Goal: Contribute content: Add original content to the website for others to see

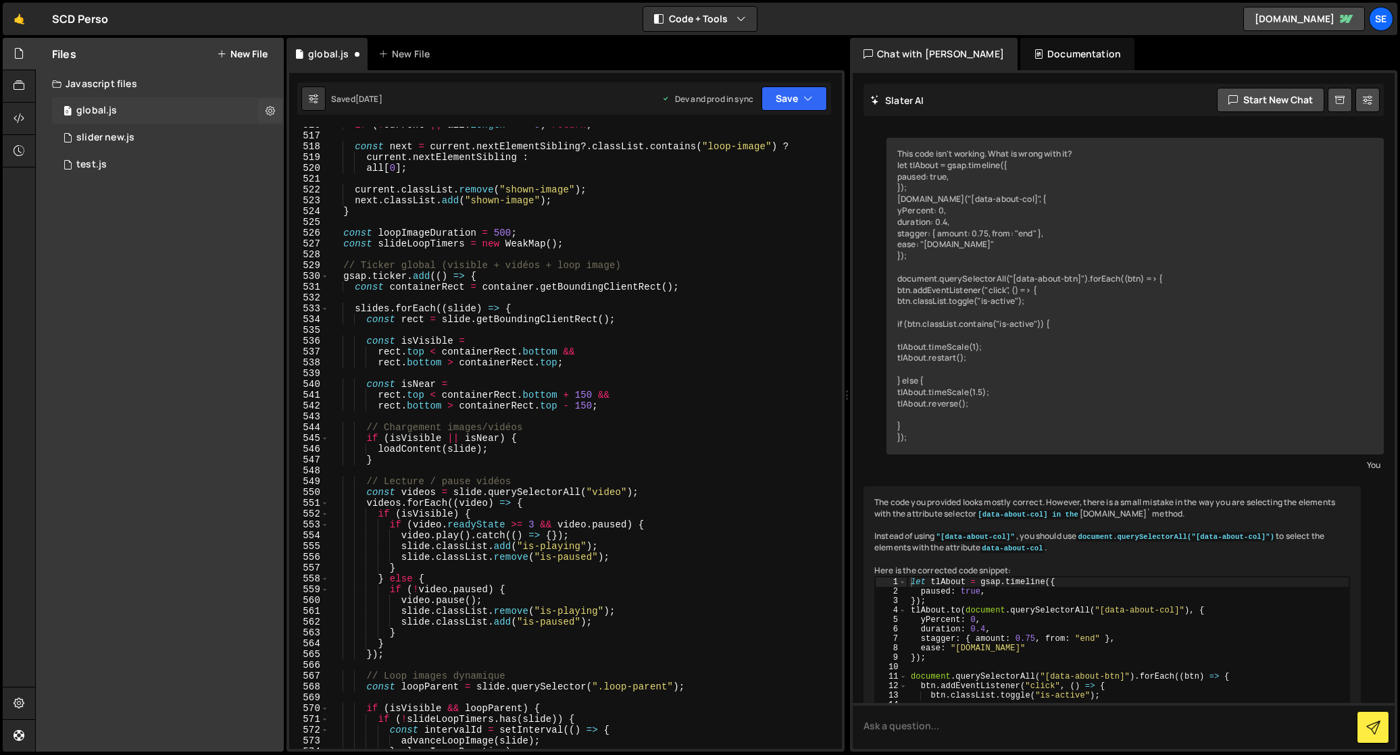
scroll to position [2700, 0]
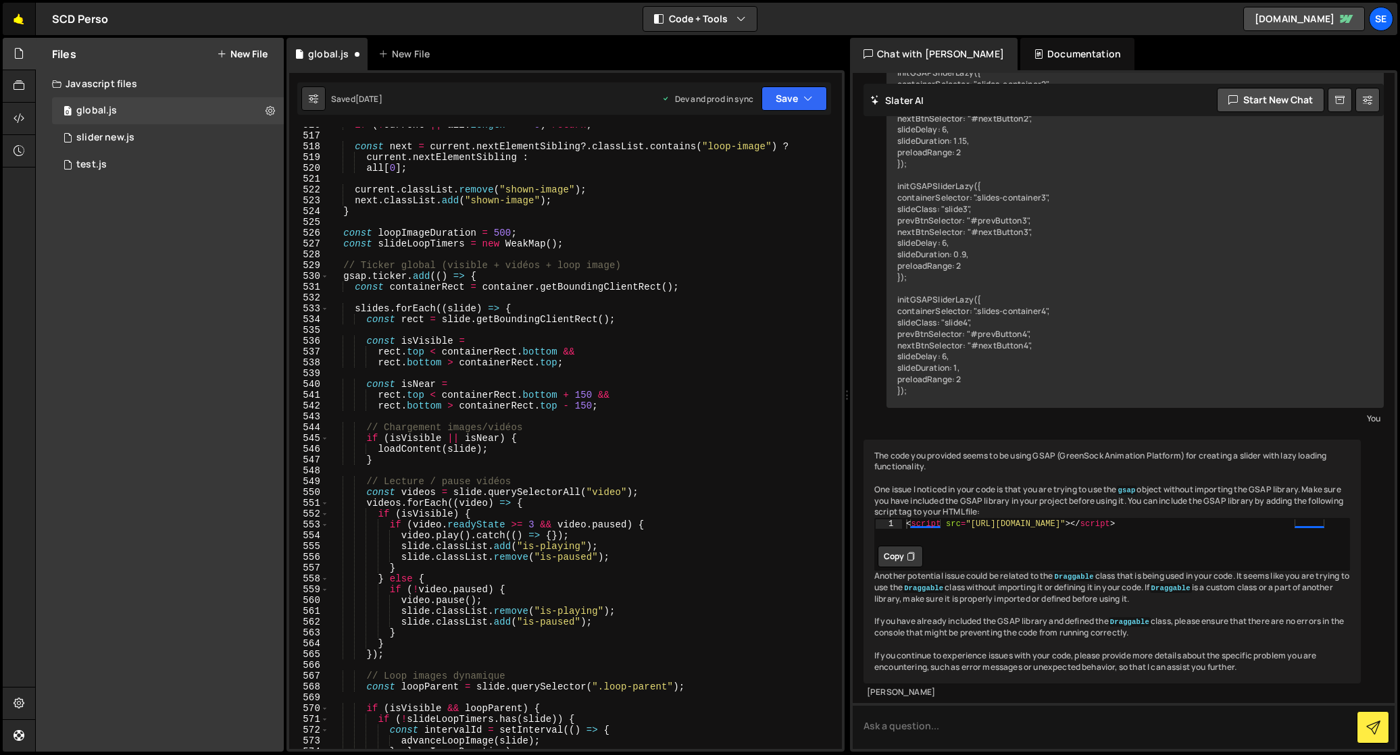
click at [18, 20] on link "🤙" at bounding box center [19, 19] width 33 height 32
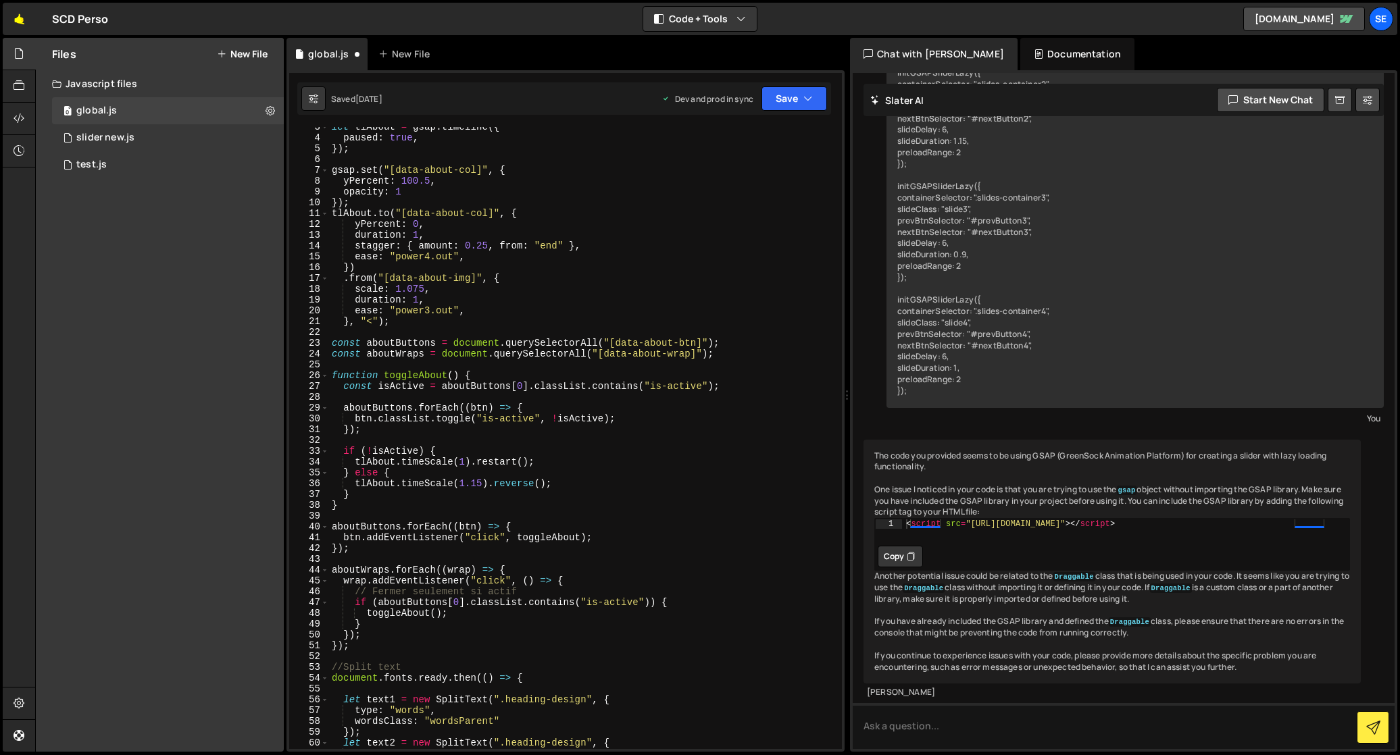
scroll to position [0, 0]
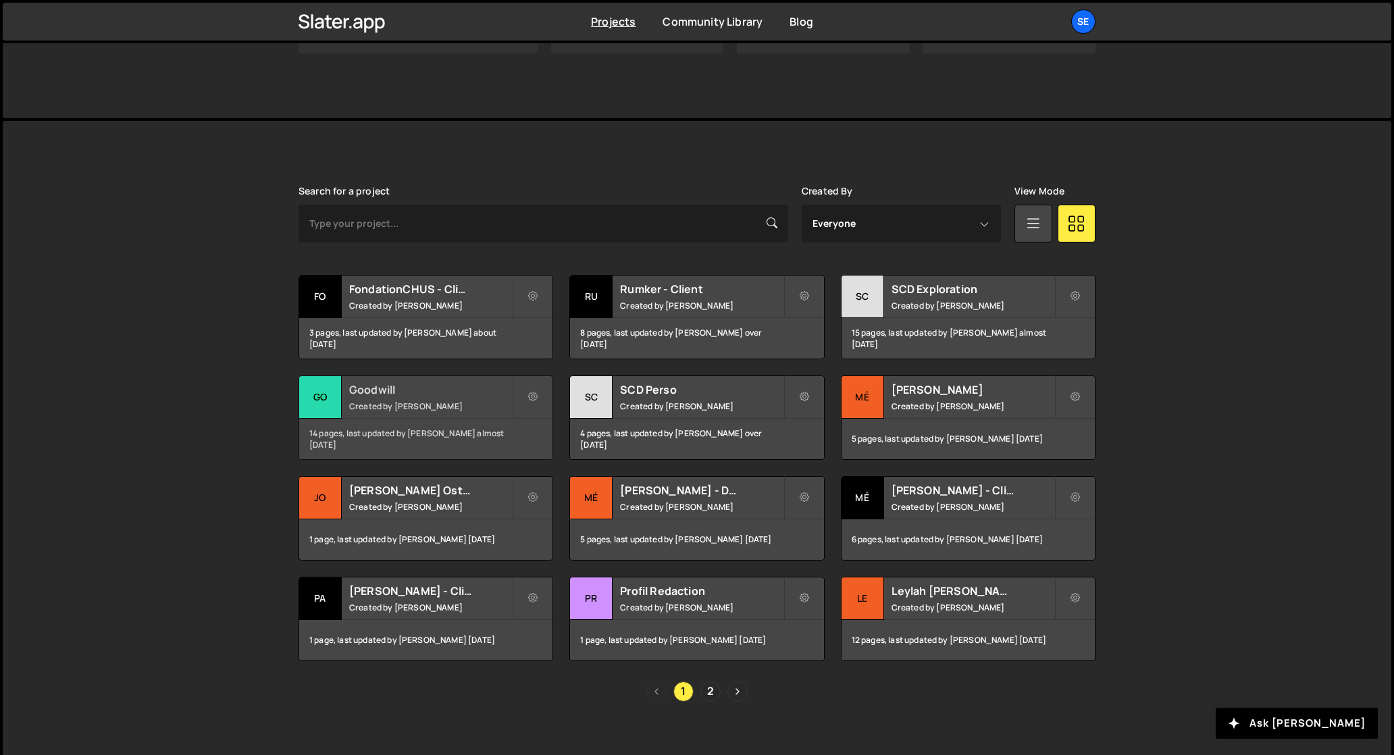
scroll to position [283, 0]
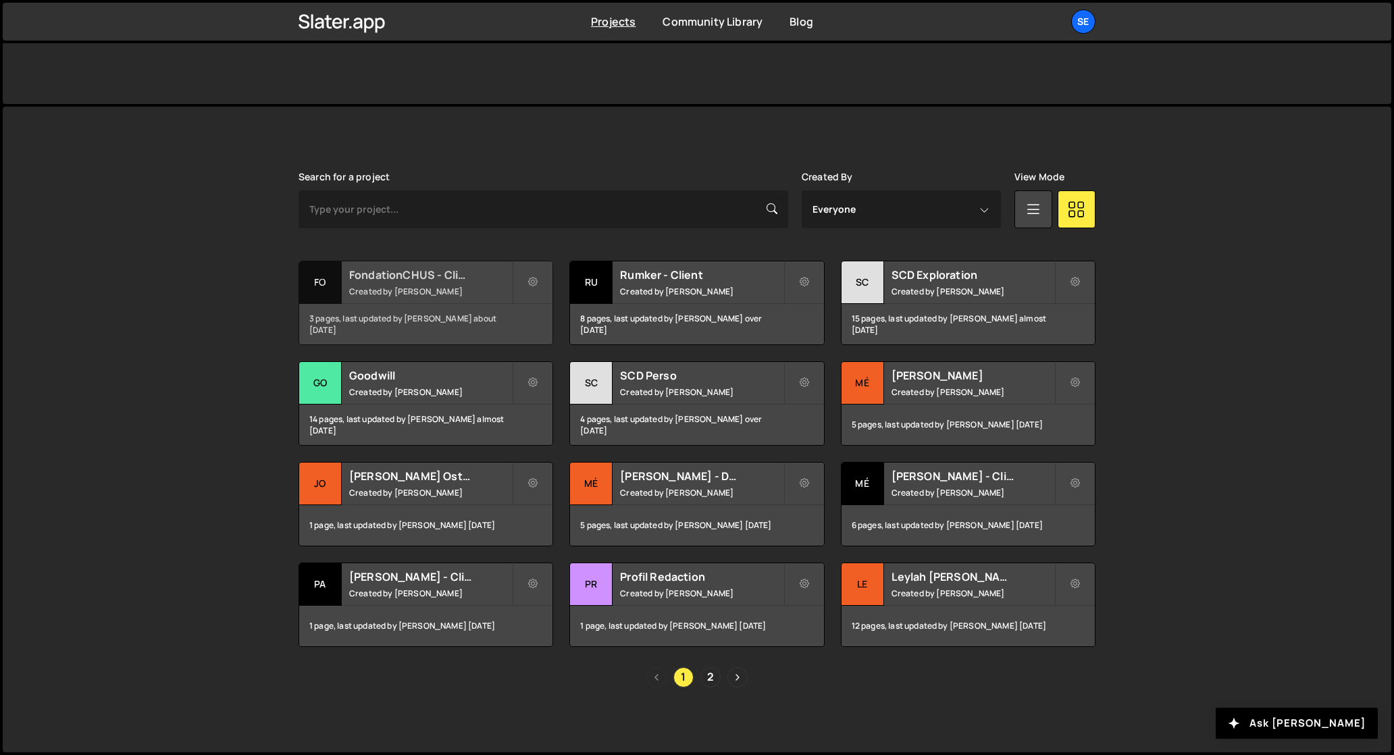
click at [322, 284] on div "Fo" at bounding box center [320, 282] width 43 height 43
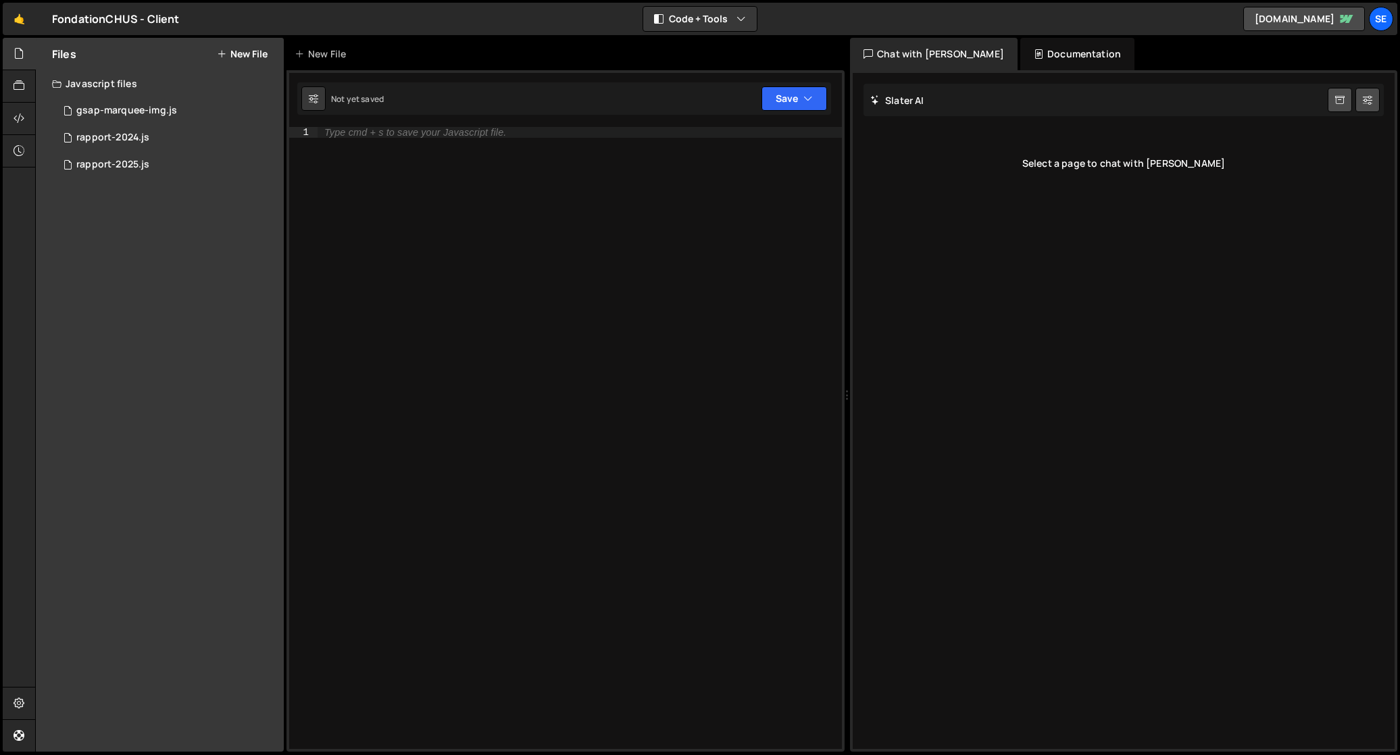
click at [245, 54] on button "New File" at bounding box center [242, 54] width 51 height 11
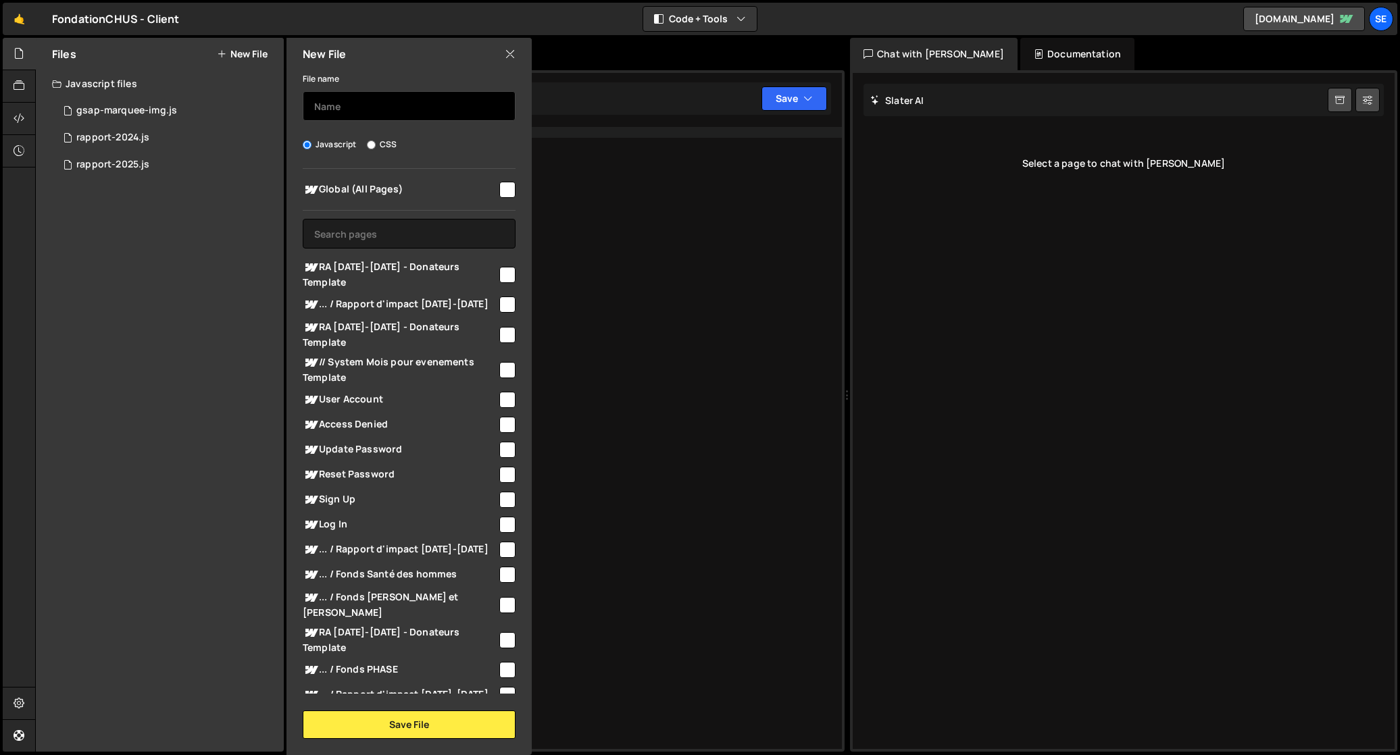
click at [353, 104] on input "text" at bounding box center [409, 106] width 213 height 30
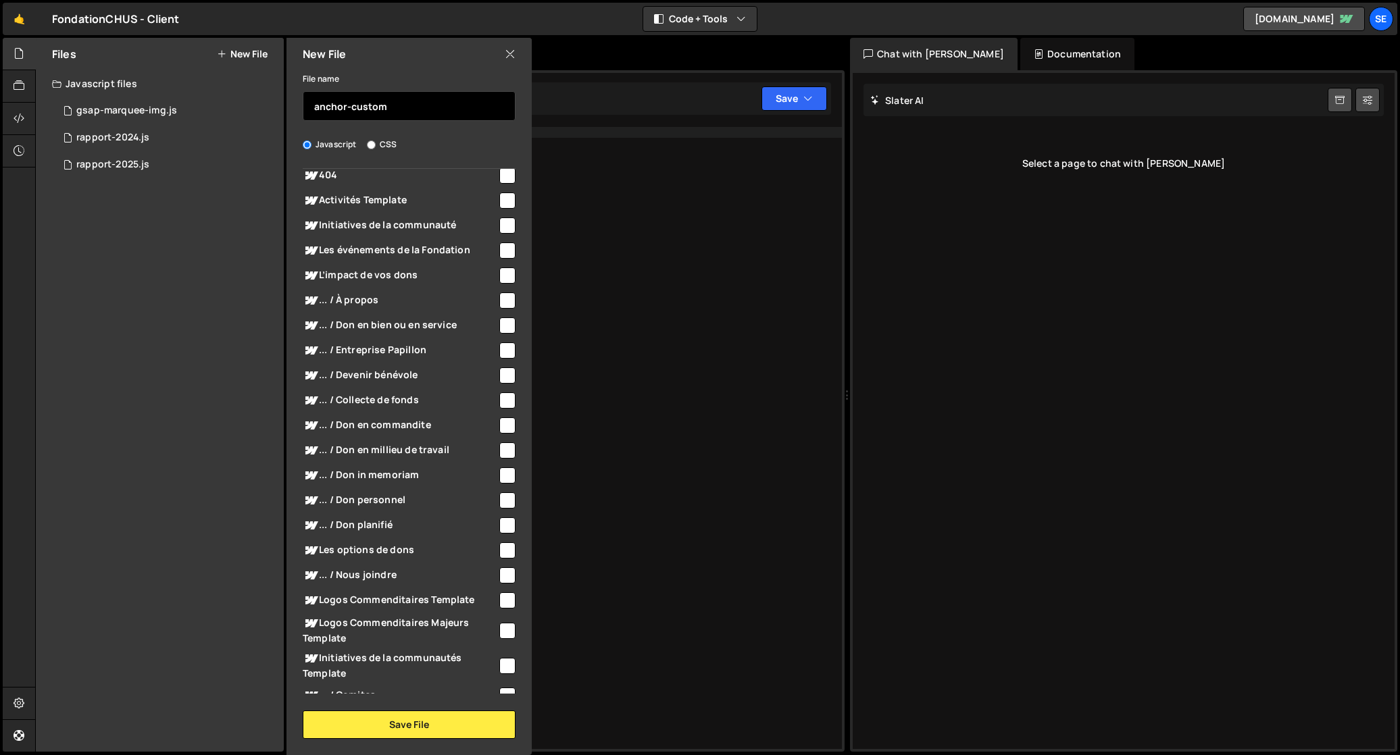
scroll to position [812, 0]
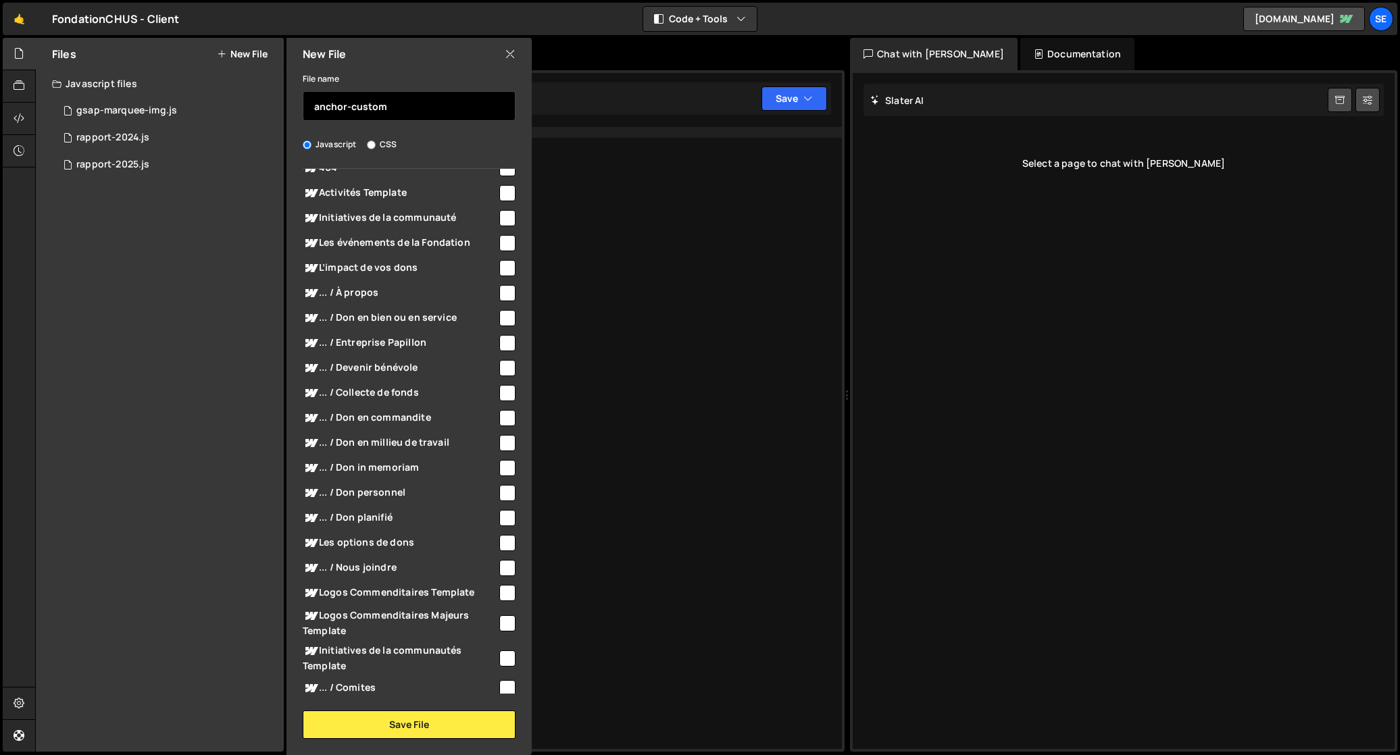
type input "anchor-custom"
click at [499, 510] on input "checkbox" at bounding box center [507, 518] width 16 height 16
checkbox input "true"
click at [423, 731] on button "Save File" at bounding box center [409, 725] width 213 height 28
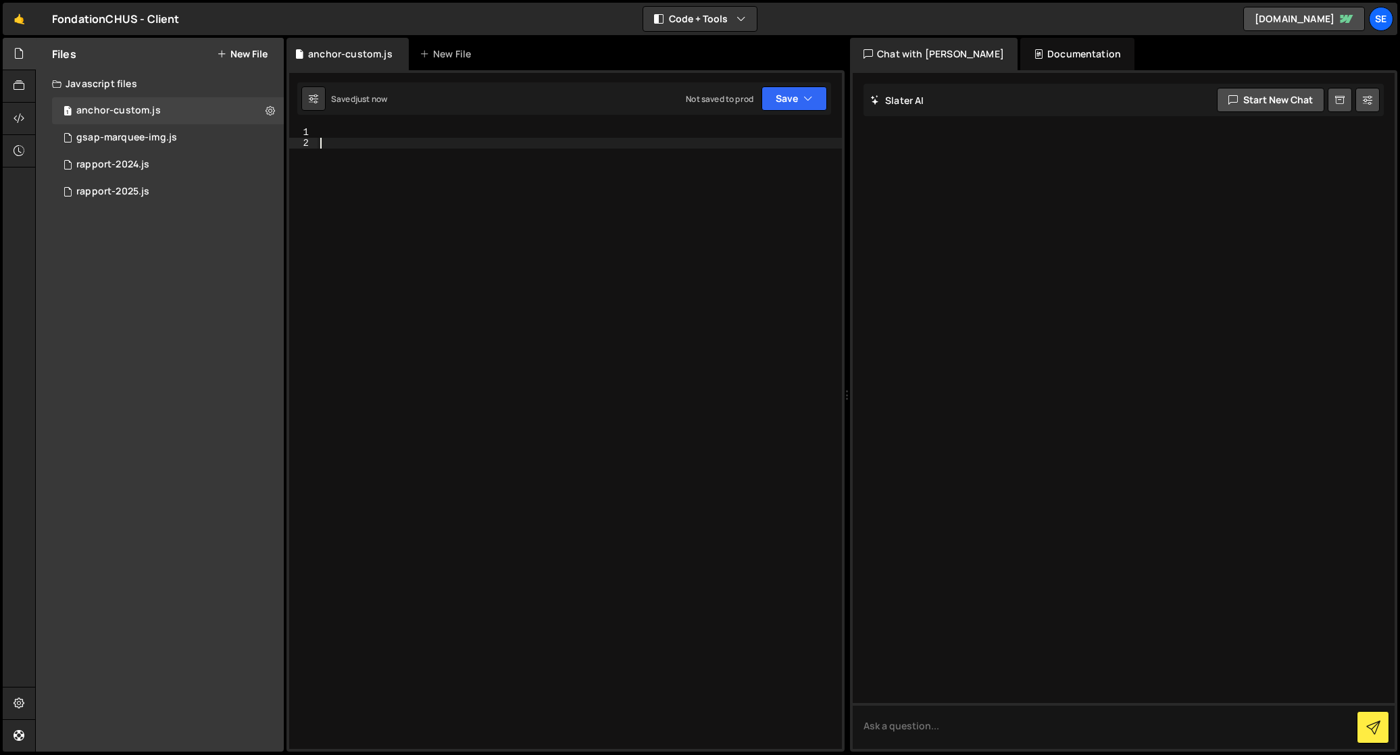
click at [344, 138] on div at bounding box center [579, 449] width 524 height 644
click at [341, 133] on div at bounding box center [579, 449] width 524 height 644
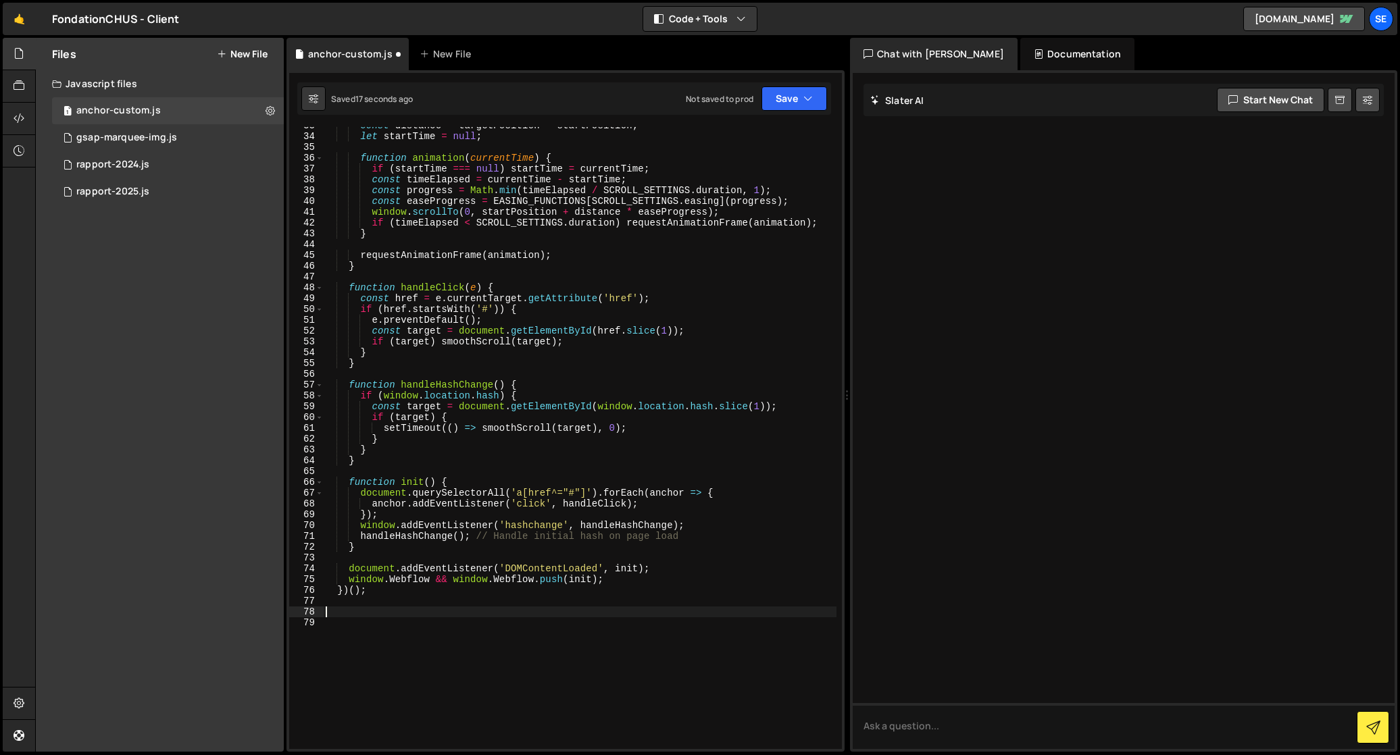
scroll to position [385, 0]
click at [418, 607] on div "const distance = targetPosition - startPosition ; let startTime = null ; functi…" at bounding box center [579, 442] width 513 height 644
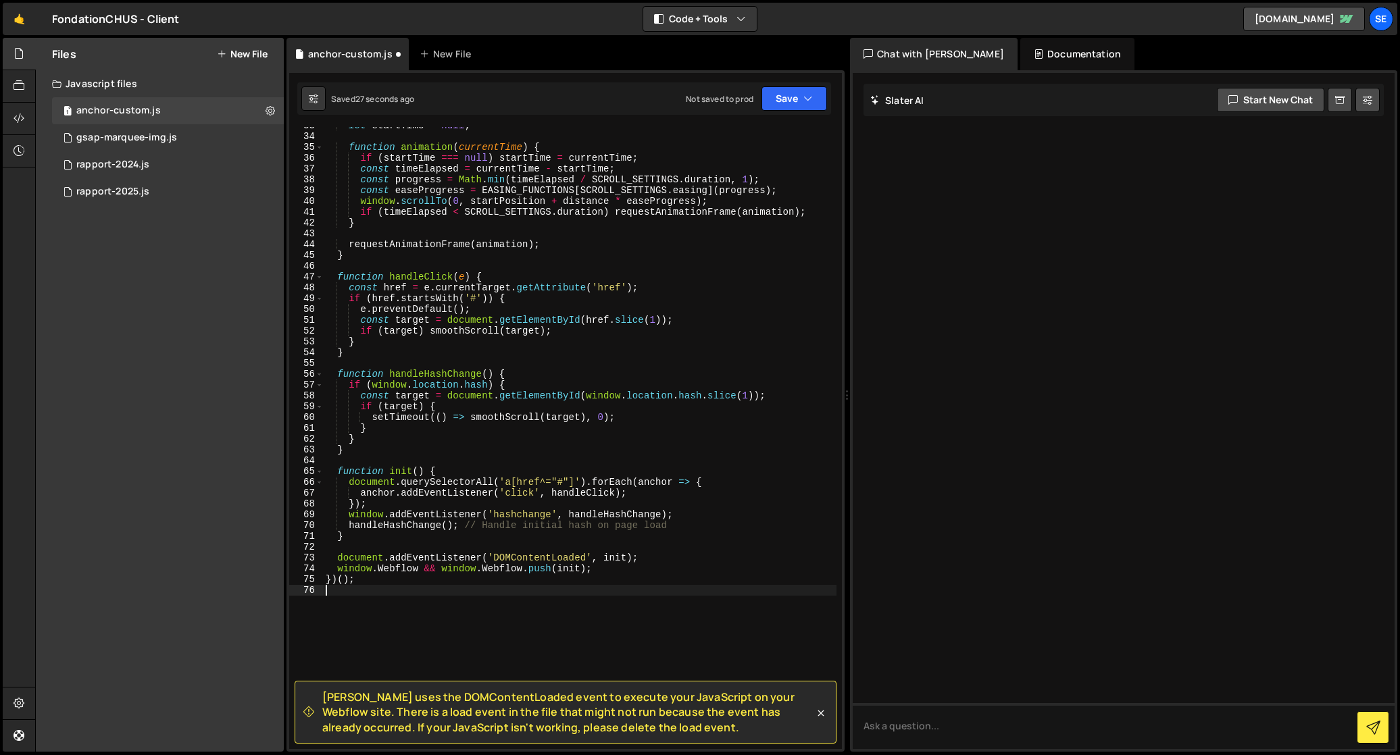
scroll to position [374, 0]
drag, startPoint x: 412, startPoint y: 603, endPoint x: 430, endPoint y: 606, distance: 17.9
click at [412, 603] on div "let startTime = null ; function animation ( currentTime ) { if ( startTime === …" at bounding box center [579, 442] width 513 height 644
click at [821, 713] on icon at bounding box center [821, 713] width 6 height 6
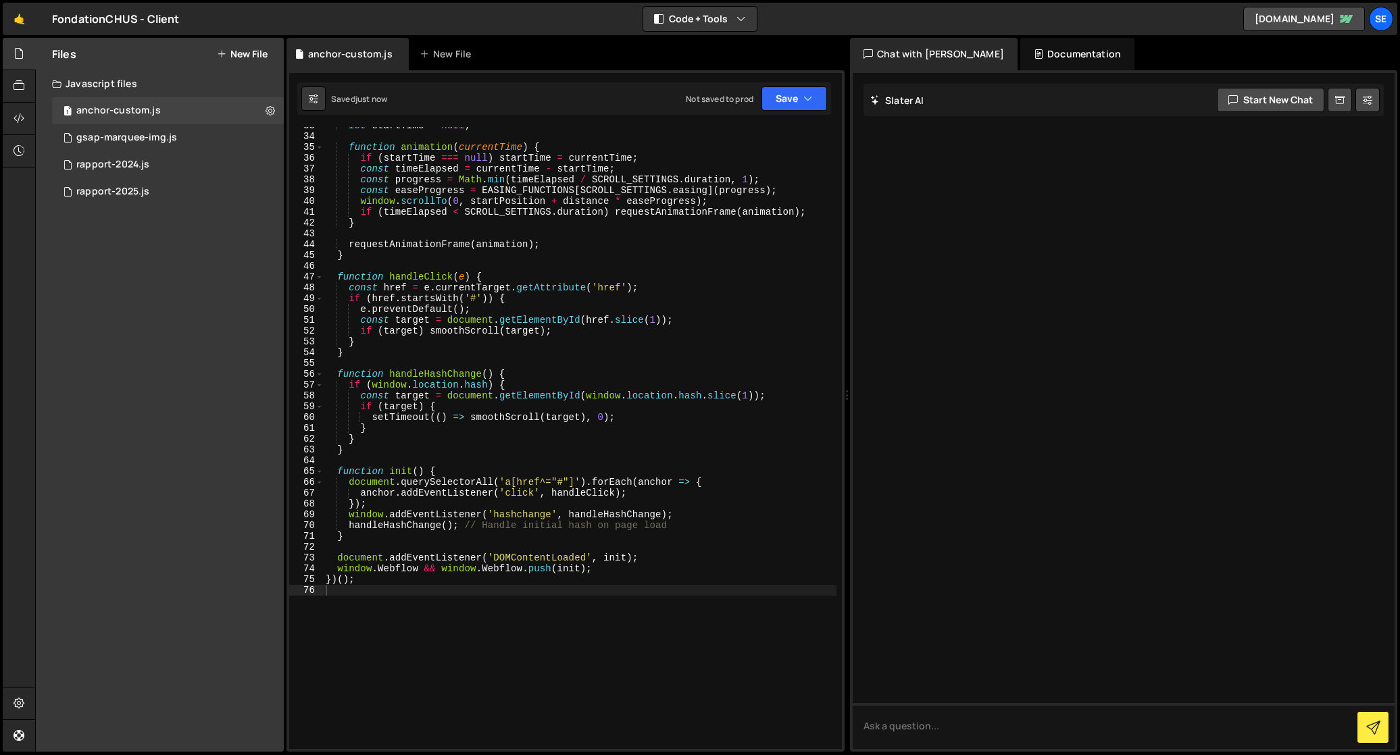
click at [508, 621] on div "let startTime = null ; function animation ( currentTime ) { if ( startTime === …" at bounding box center [579, 442] width 513 height 644
click at [203, 168] on div "1 rapport-2024.js 0" at bounding box center [168, 164] width 232 height 27
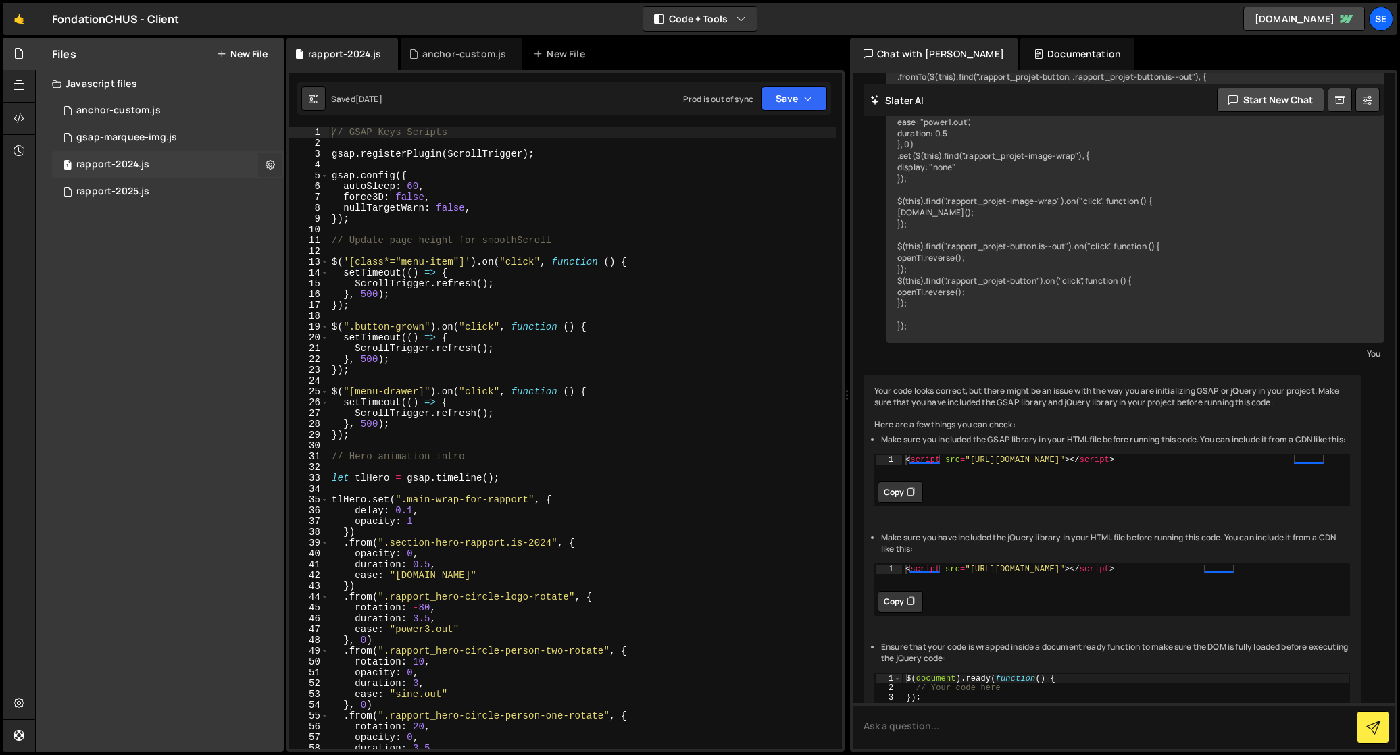
scroll to position [778, 0]
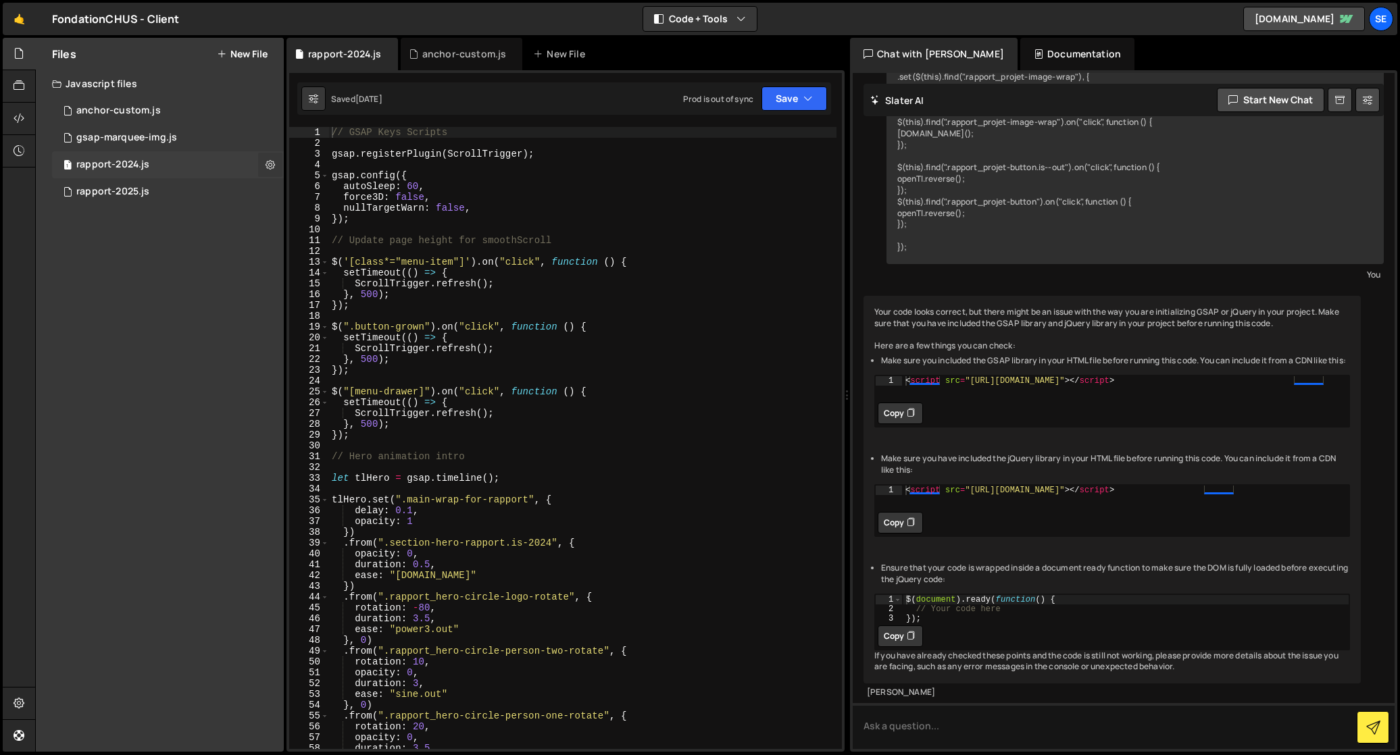
click at [270, 164] on icon at bounding box center [269, 164] width 9 height 13
click at [226, 164] on div "1 rapport-2024.js 0" at bounding box center [168, 164] width 232 height 27
click at [268, 162] on icon at bounding box center [269, 164] width 9 height 13
click at [317, 193] on button "Edit File Settings" at bounding box center [352, 193] width 132 height 27
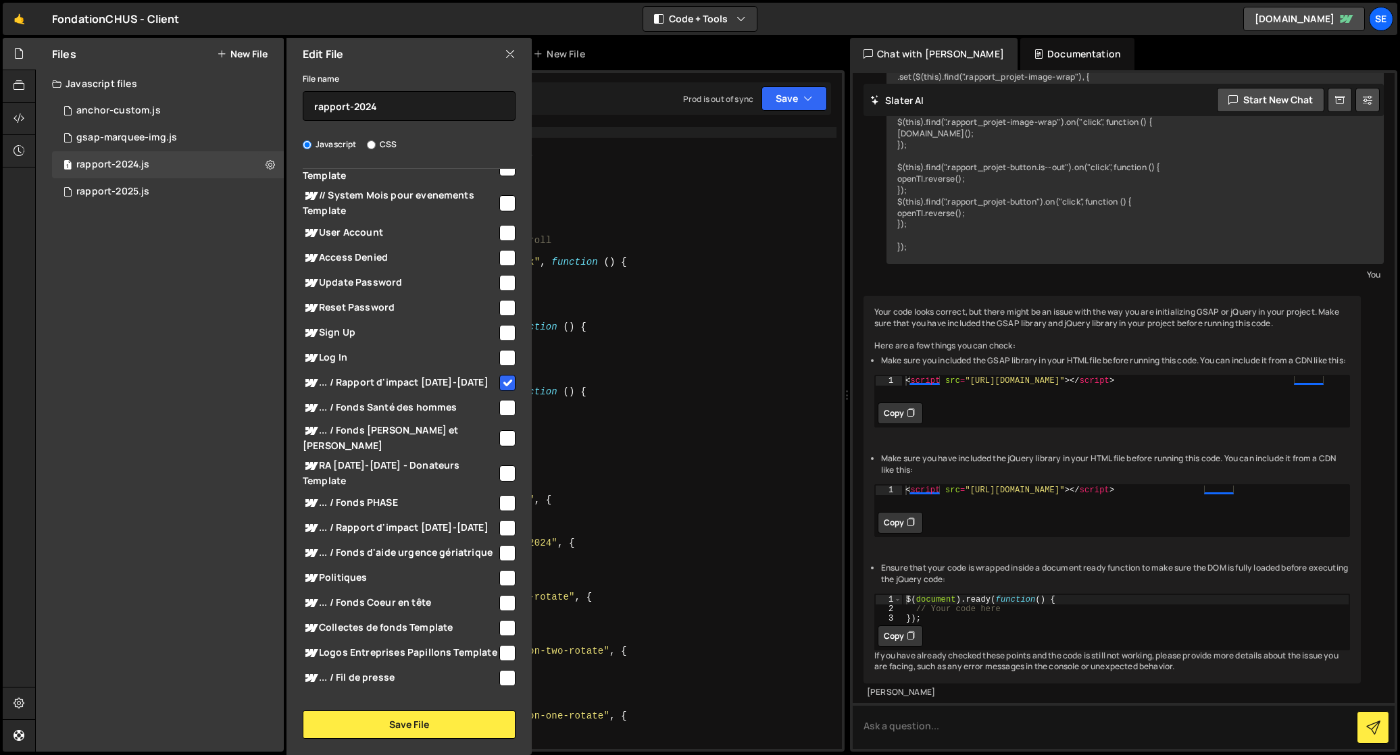
scroll to position [0, 0]
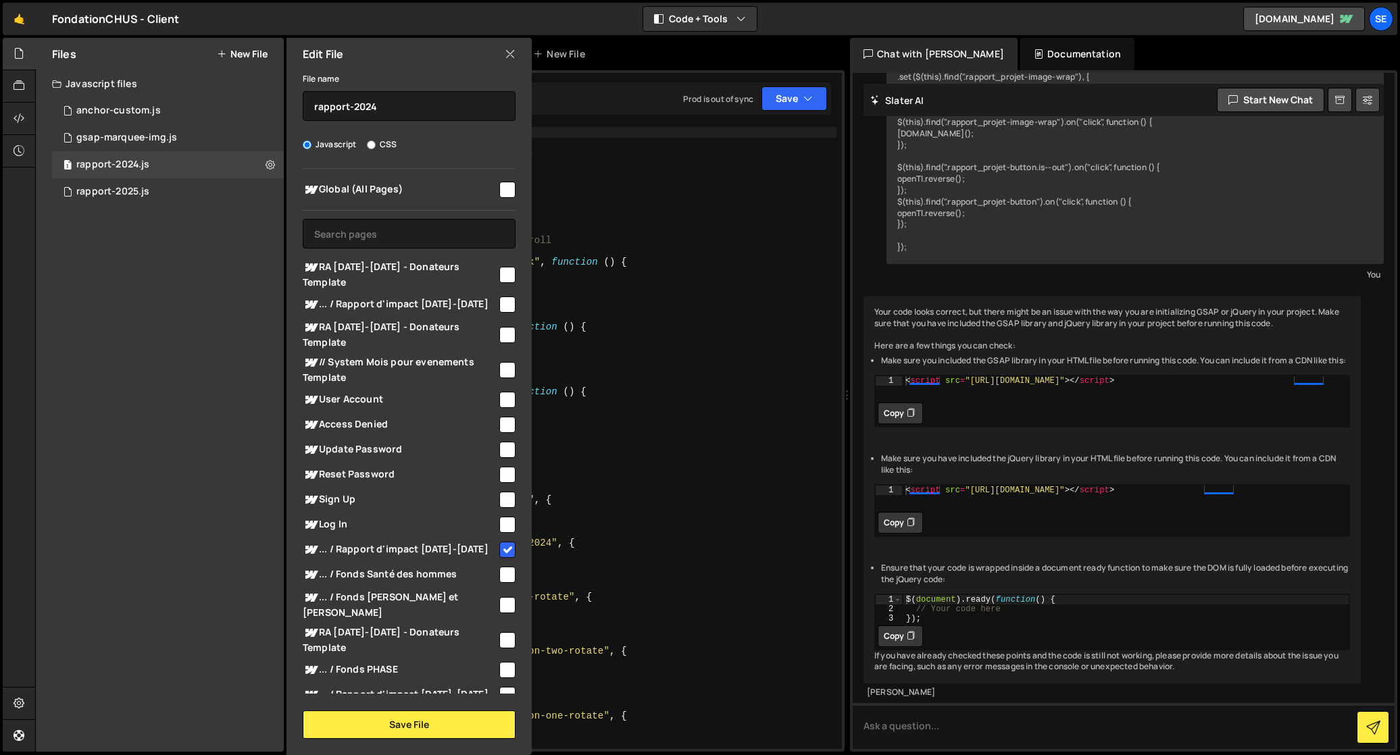
click at [510, 53] on icon at bounding box center [510, 54] width 11 height 15
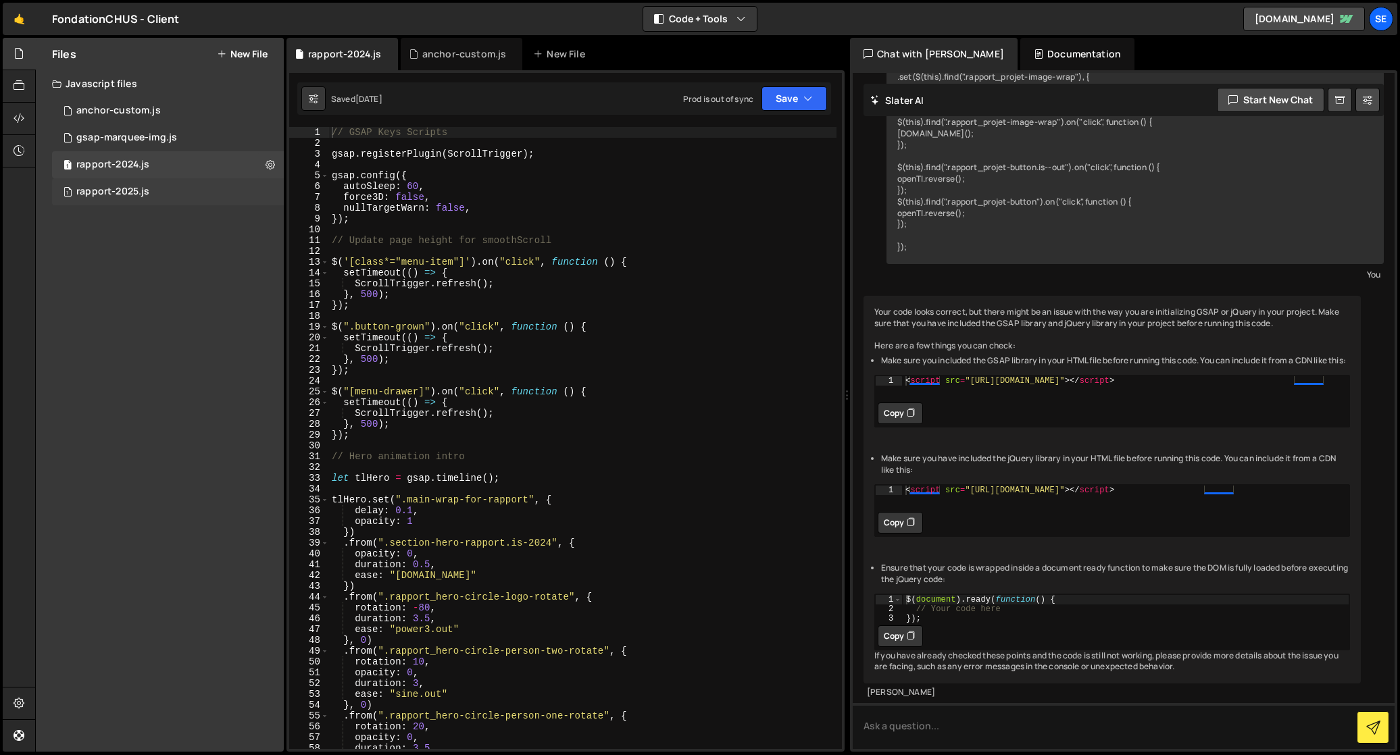
click at [245, 194] on div "1 rapport-2025.js 0" at bounding box center [168, 191] width 232 height 27
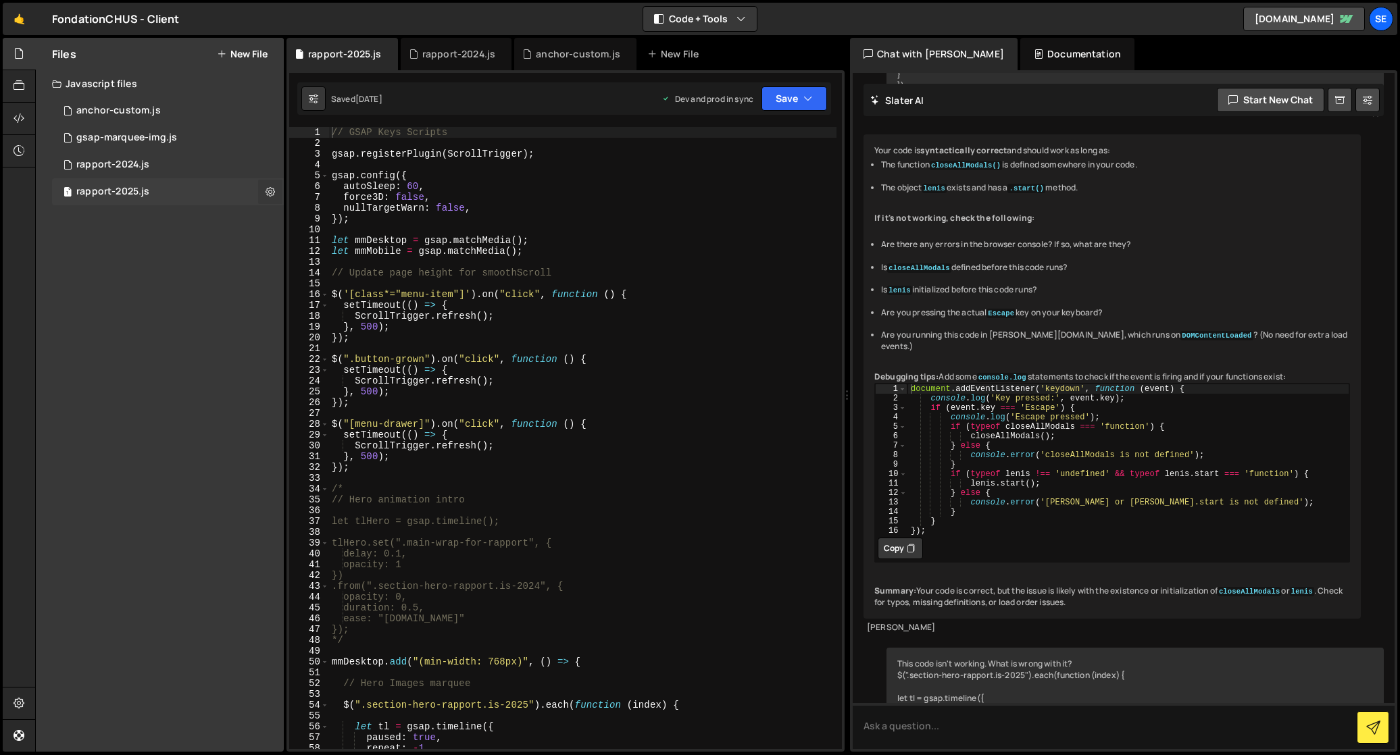
scroll to position [1458, 0]
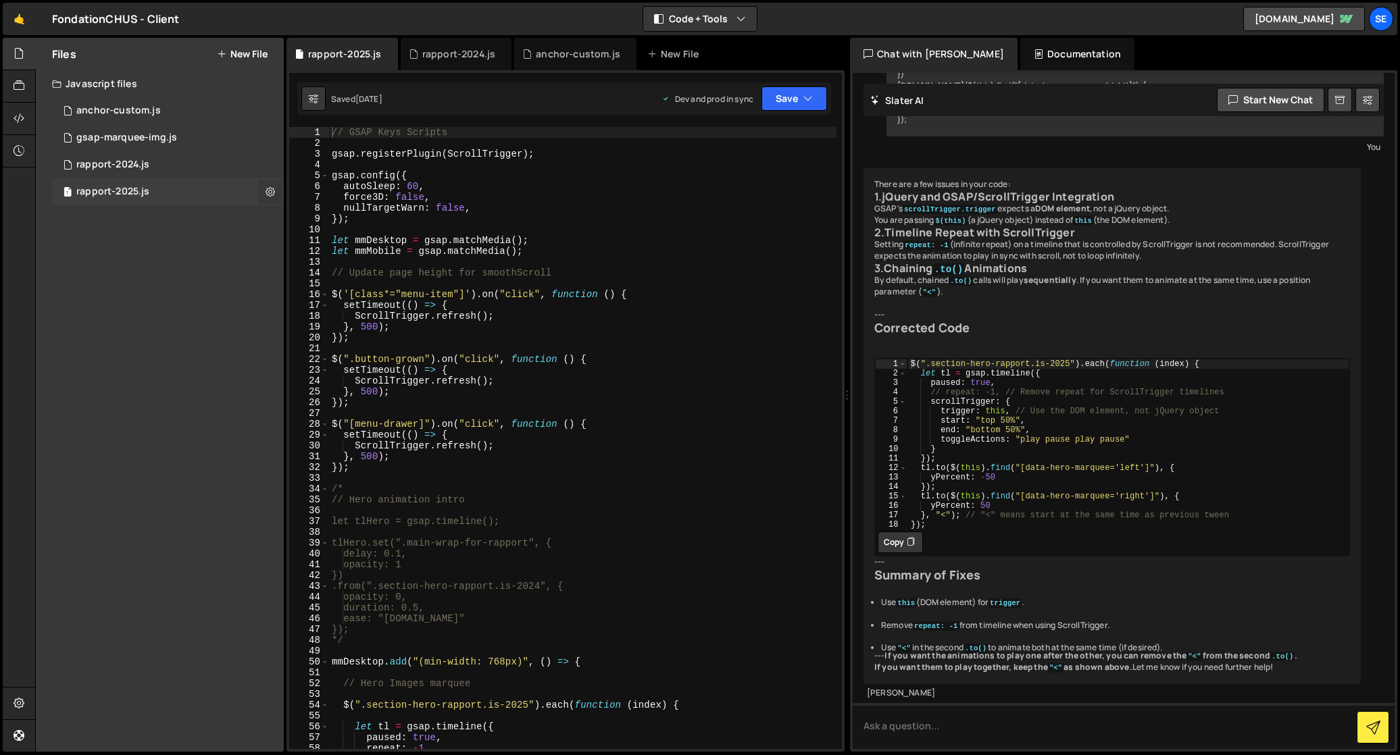
click at [268, 190] on icon at bounding box center [269, 191] width 9 height 13
type input "rapport-2025"
radio input "true"
checkbox input "true"
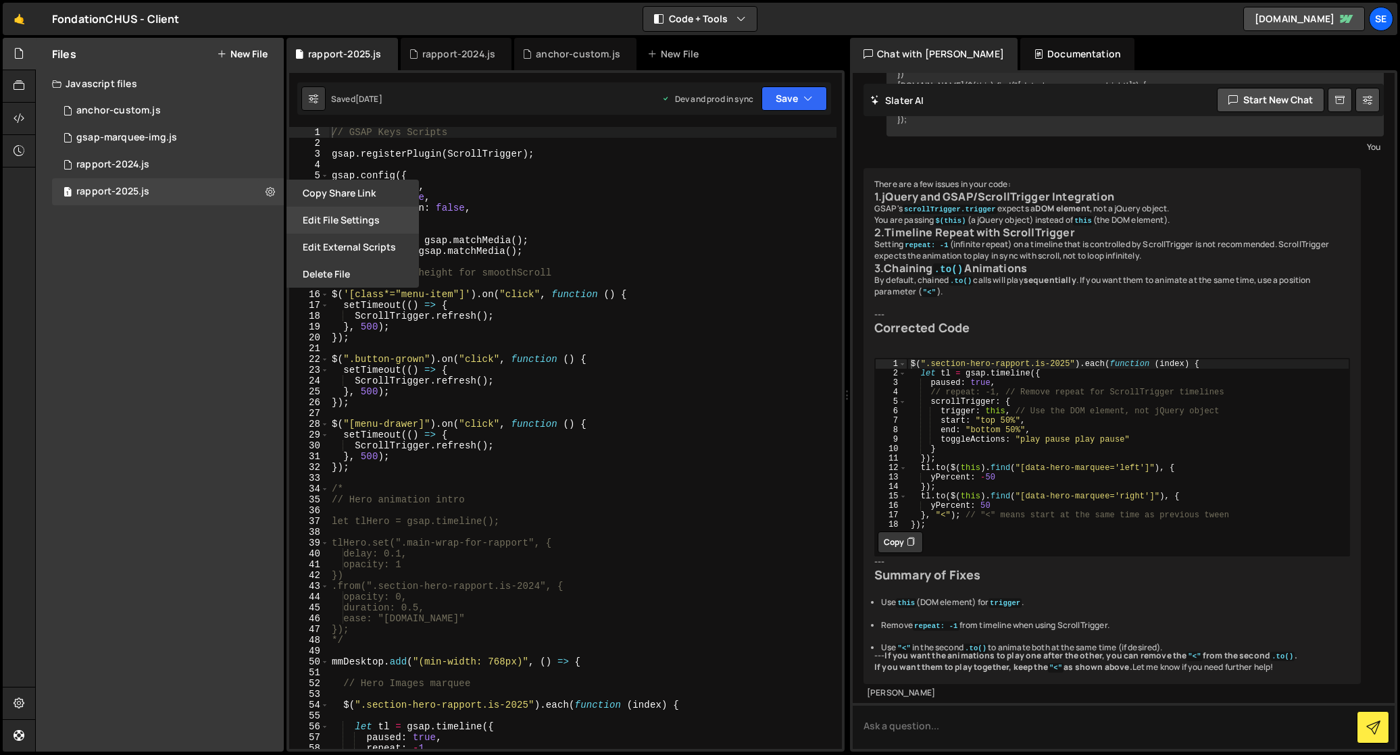
click at [322, 220] on button "Edit File Settings" at bounding box center [352, 220] width 132 height 27
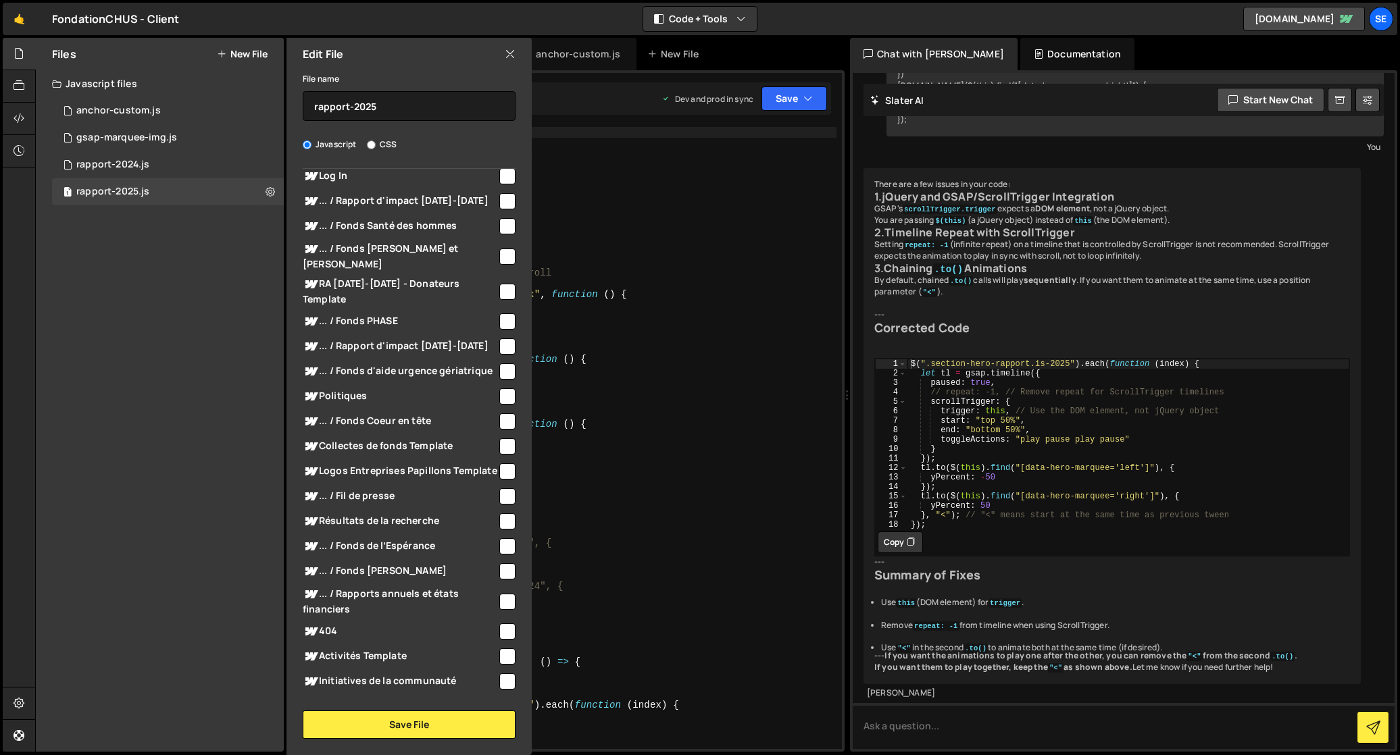
scroll to position [0, 0]
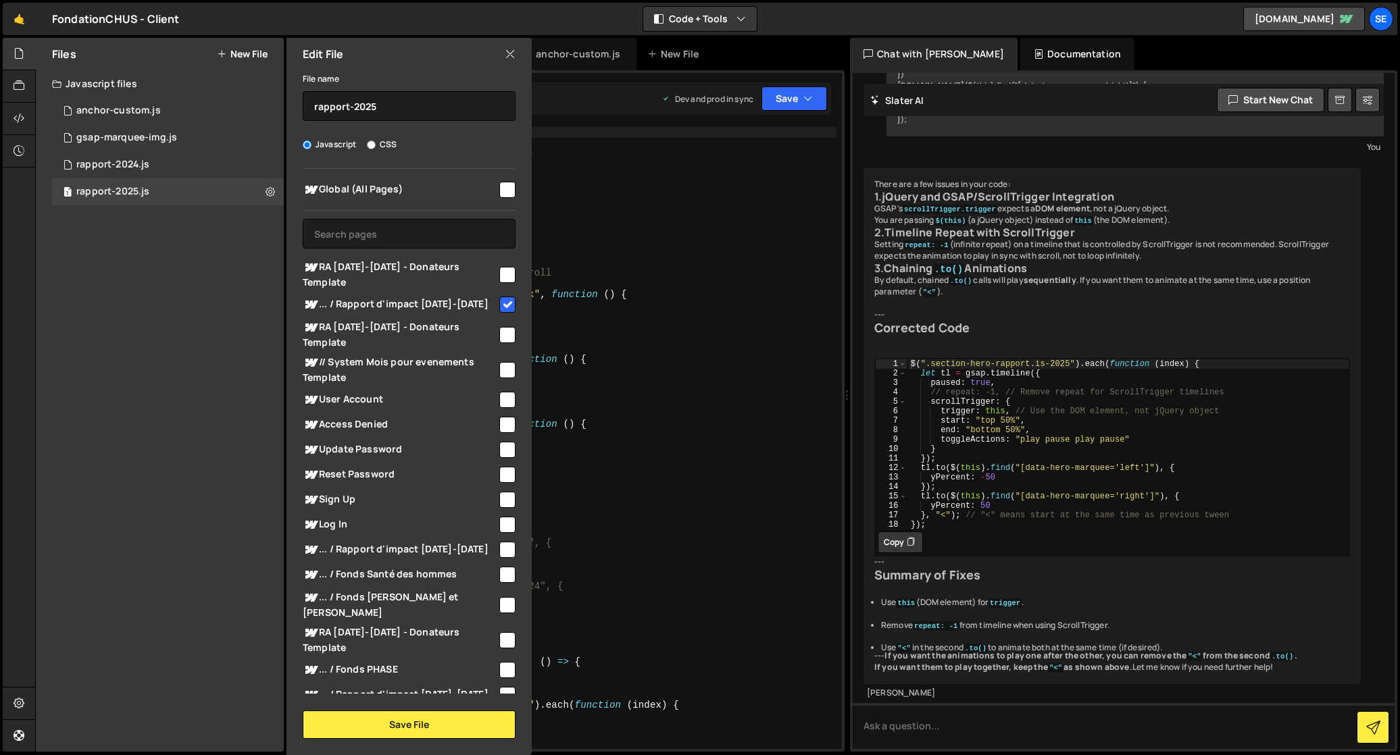
click at [509, 52] on icon at bounding box center [510, 54] width 11 height 15
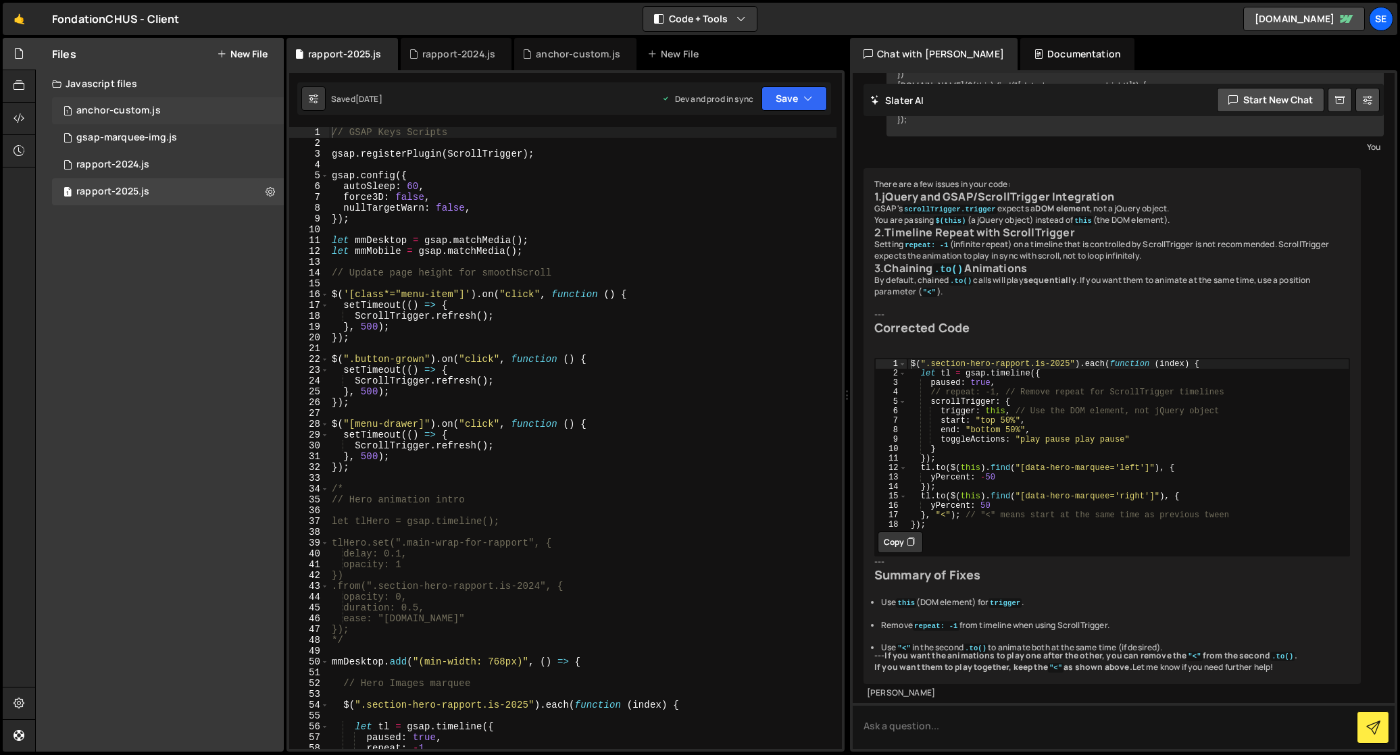
click at [194, 111] on div "1 anchor-custom.js 0" at bounding box center [168, 110] width 232 height 27
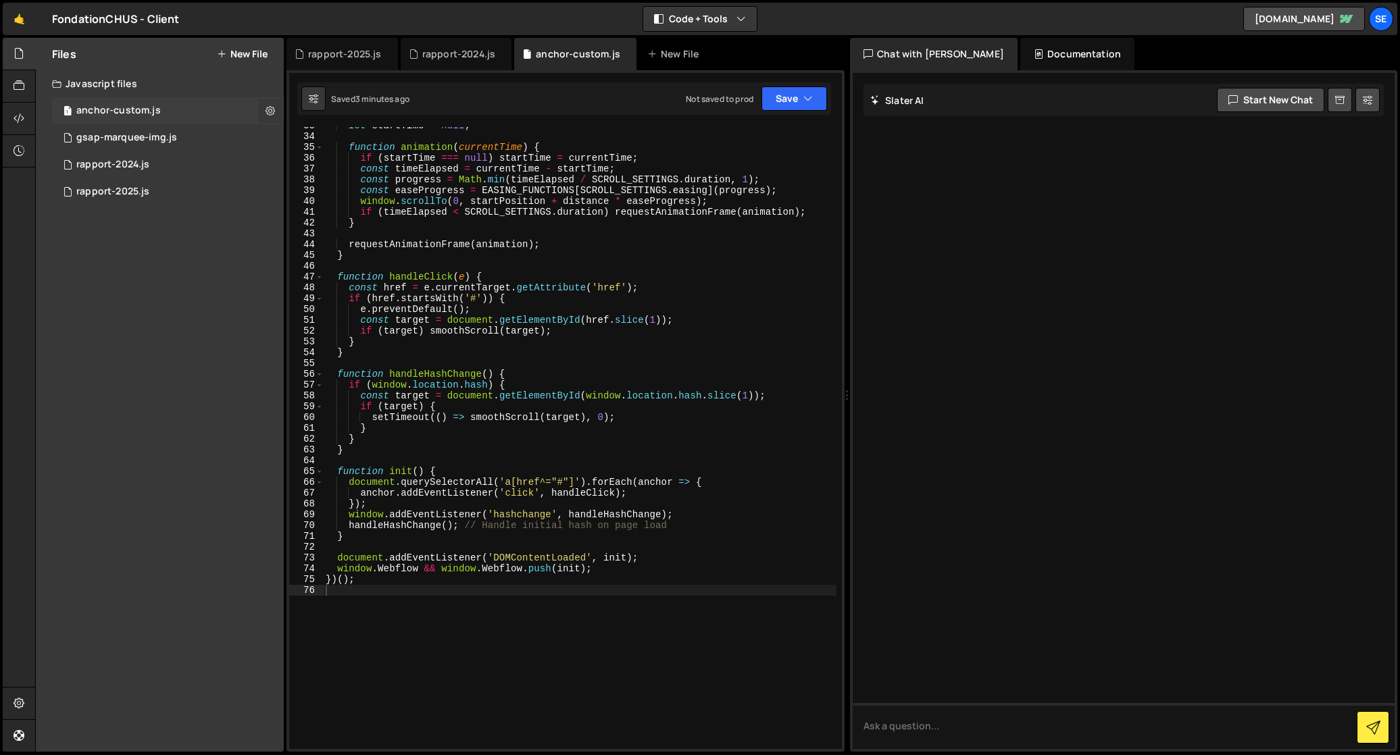
click at [268, 109] on icon at bounding box center [269, 110] width 9 height 13
type input "anchor-custom"
radio input "true"
checkbox input "true"
click at [334, 137] on button "Edit File Settings" at bounding box center [352, 139] width 132 height 27
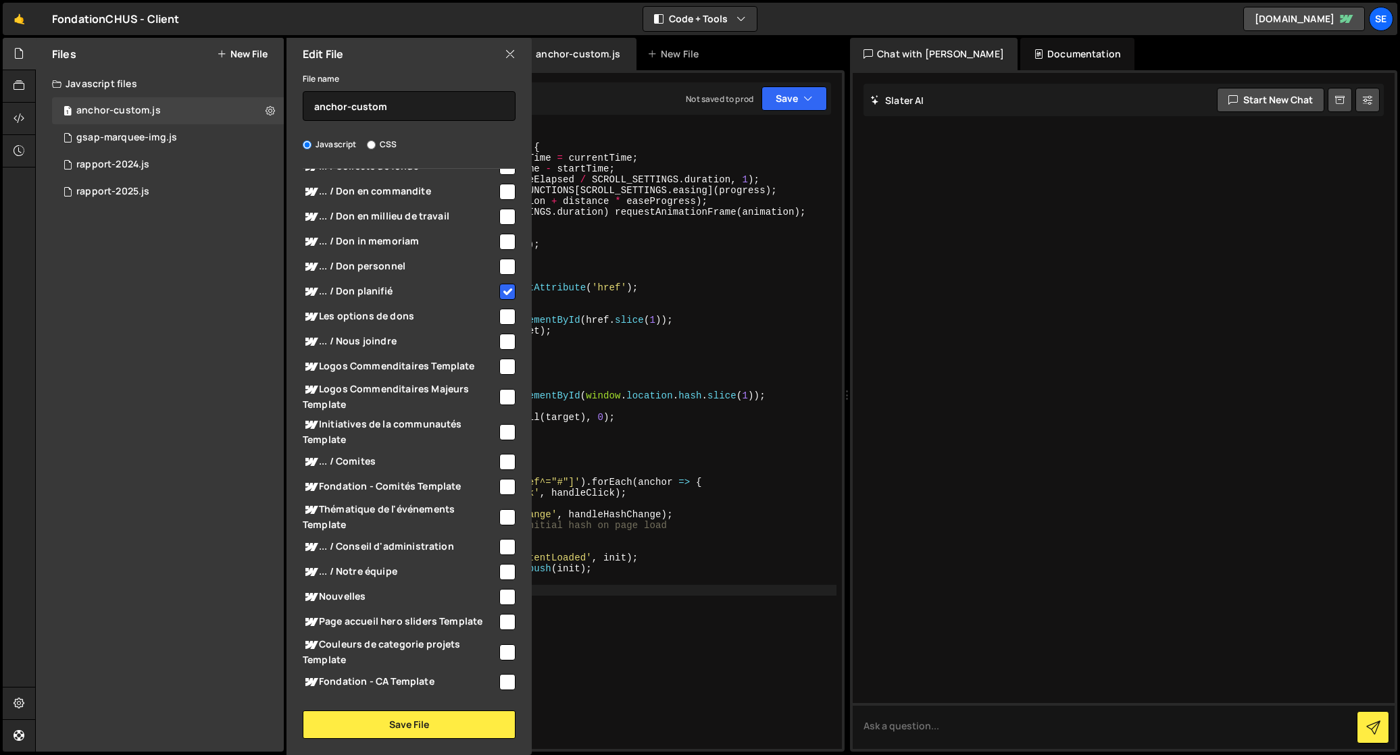
scroll to position [1035, 0]
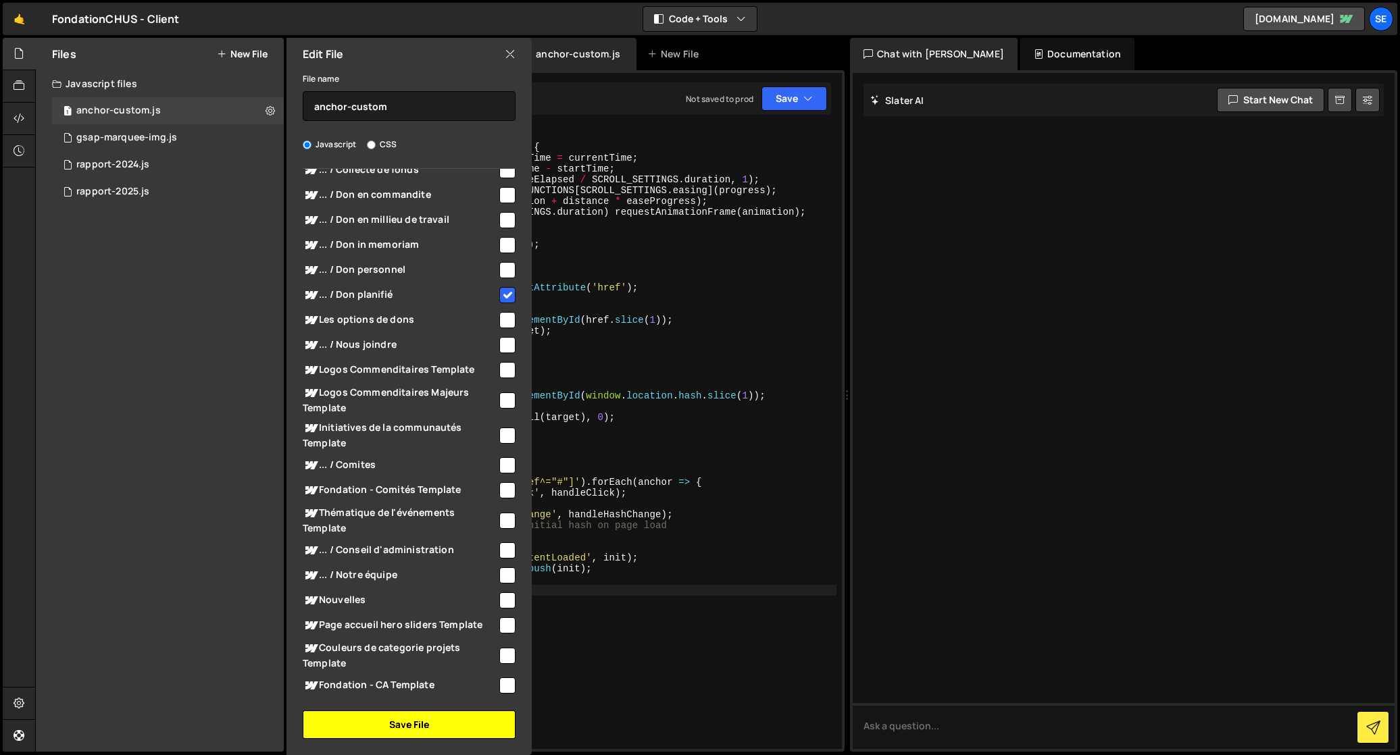
click at [401, 722] on button "Save File" at bounding box center [409, 725] width 213 height 28
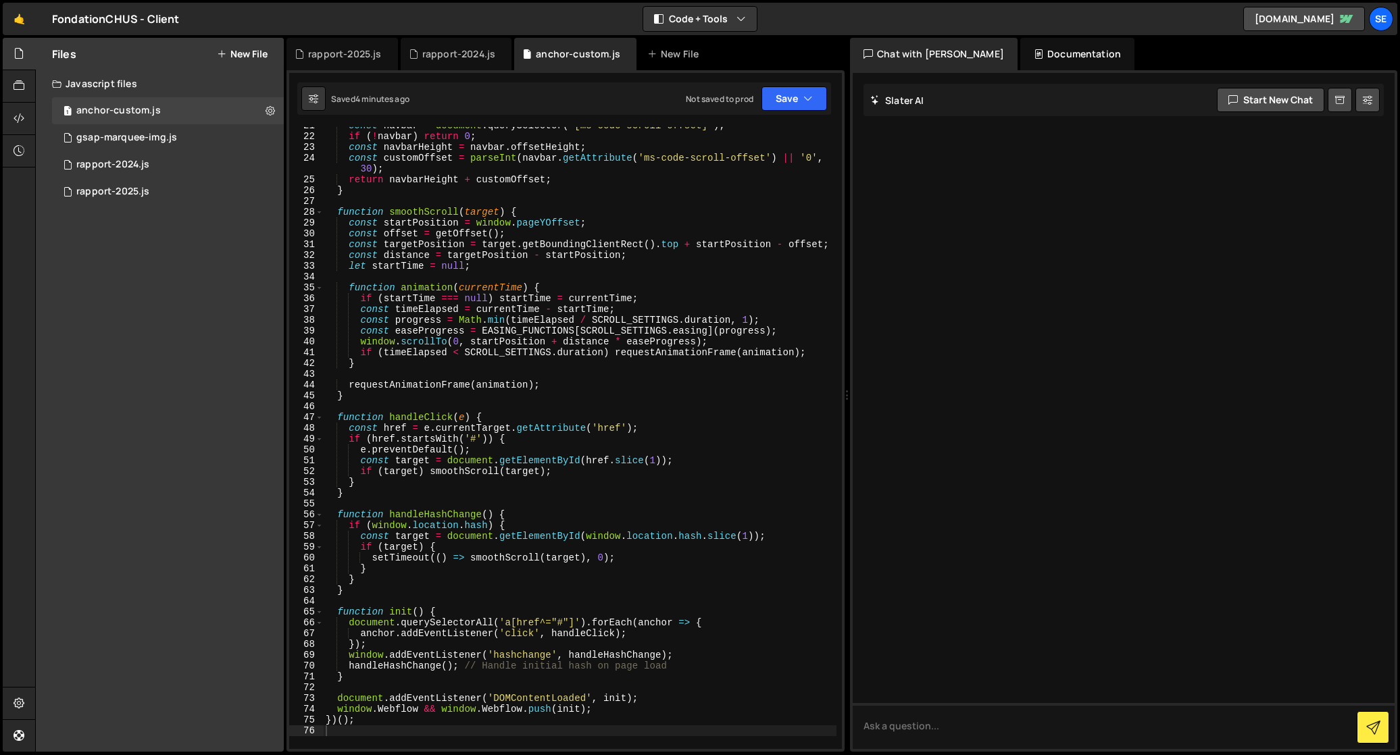
scroll to position [527, 0]
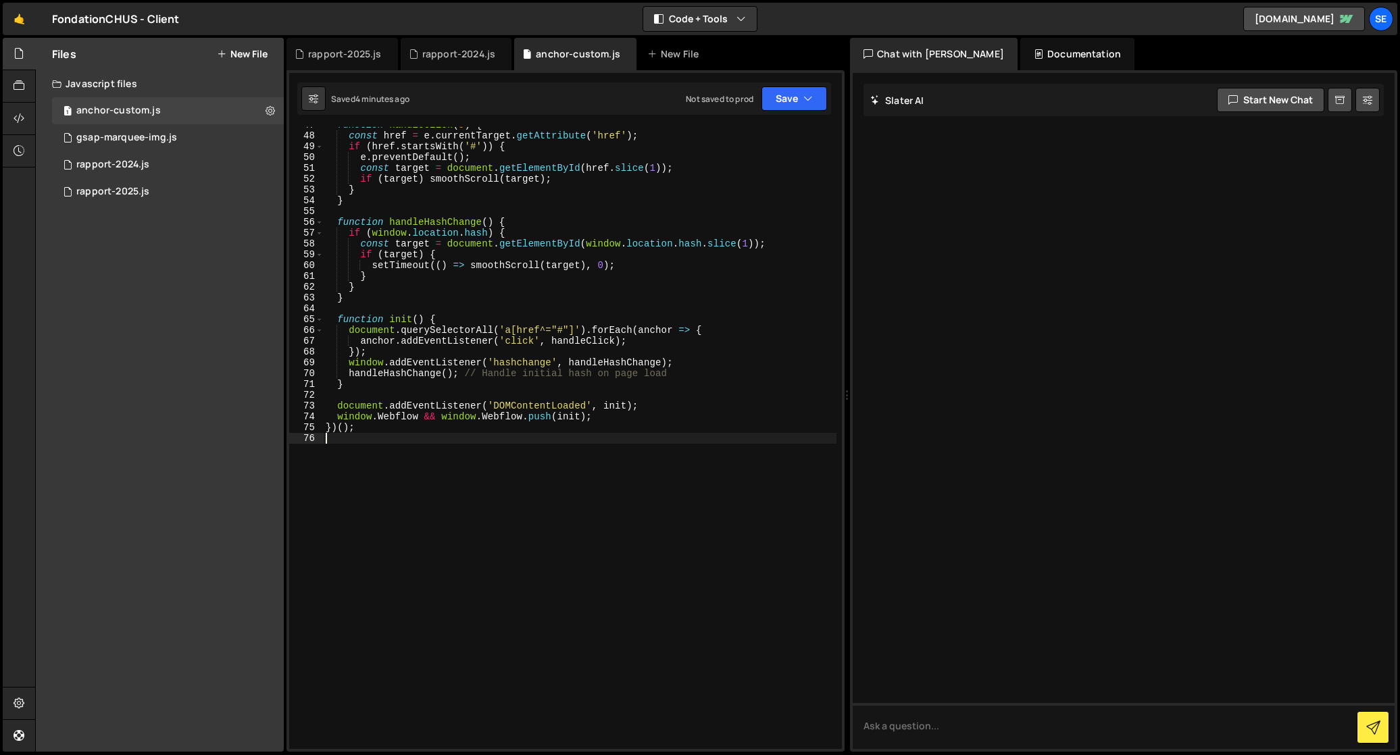
click at [387, 436] on div "function handleClick ( e ) { const href = e . currentTarget . getAttribute ( 'h…" at bounding box center [579, 442] width 513 height 644
drag, startPoint x: 365, startPoint y: 430, endPoint x: 326, endPoint y: 429, distance: 38.5
click at [311, 428] on div "47 48 49 50 51 52 53 54 55 56 57 58 59 60 61 62 63 64 65 66 67 68 69 70 71 72 7…" at bounding box center [565, 438] width 553 height 622
type textarea "})();"
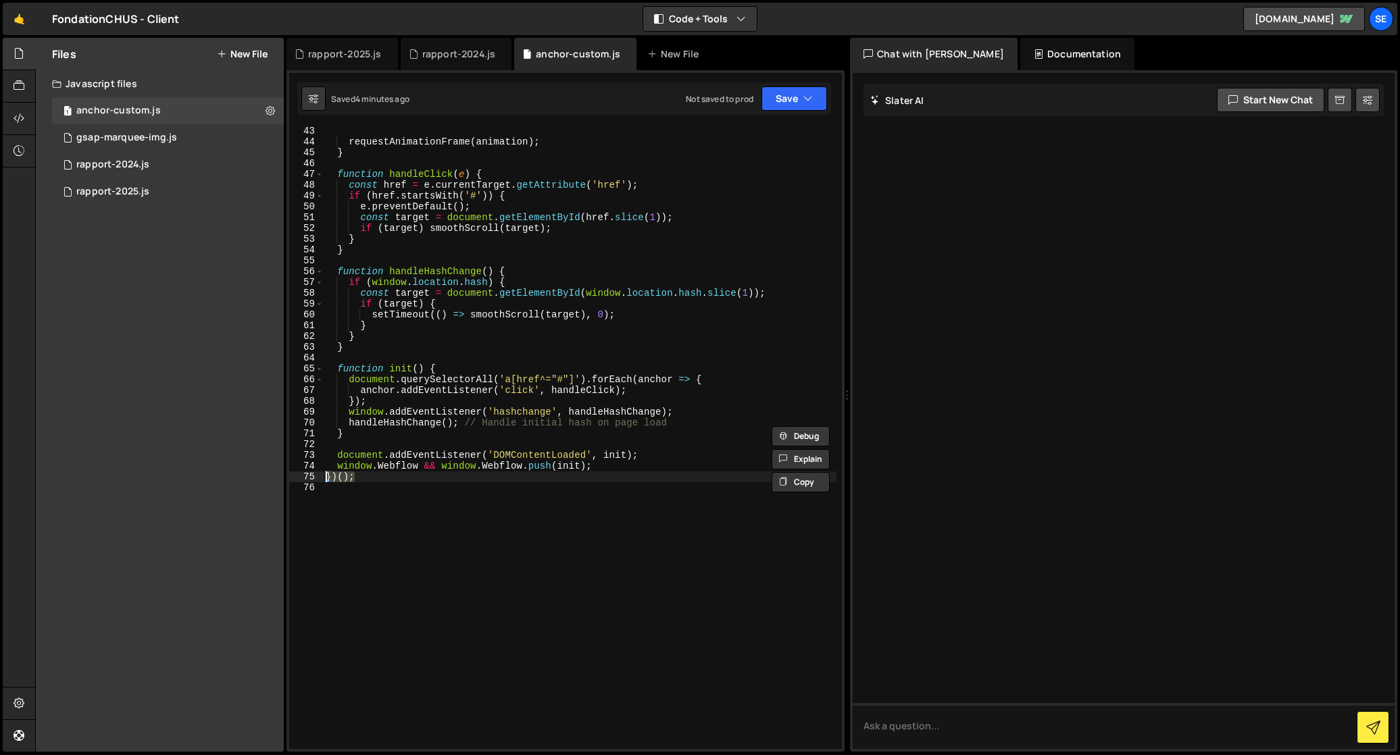
scroll to position [476, 0]
click at [426, 516] on div "requestAnimationFrame ( animation ) ; } function handleClick ( e ) { const href…" at bounding box center [579, 448] width 513 height 644
click at [373, 481] on div "requestAnimationFrame ( animation ) ; } function handleClick ( e ) { const href…" at bounding box center [579, 448] width 513 height 644
type textarea "})();"
click at [397, 483] on div "requestAnimationFrame ( animation ) ; } function handleClick ( e ) { const href…" at bounding box center [579, 448] width 513 height 644
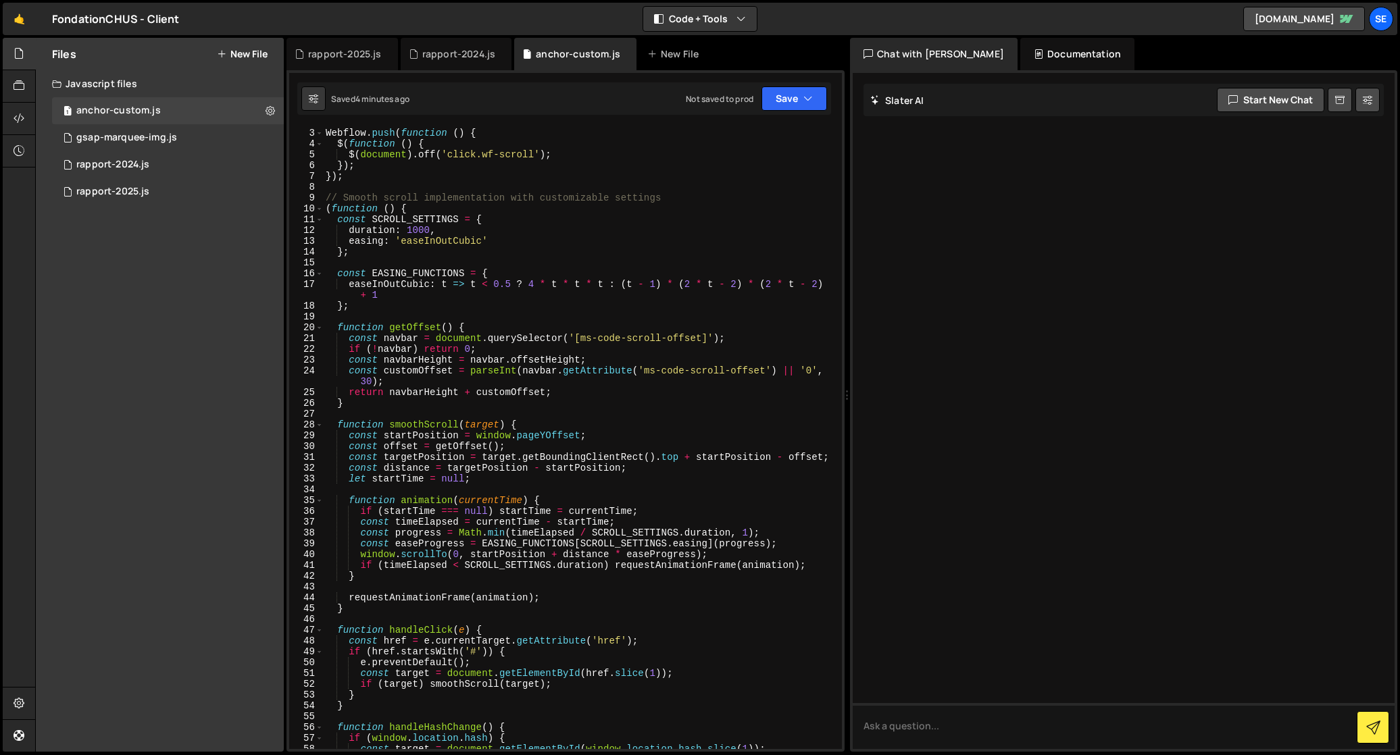
scroll to position [0, 0]
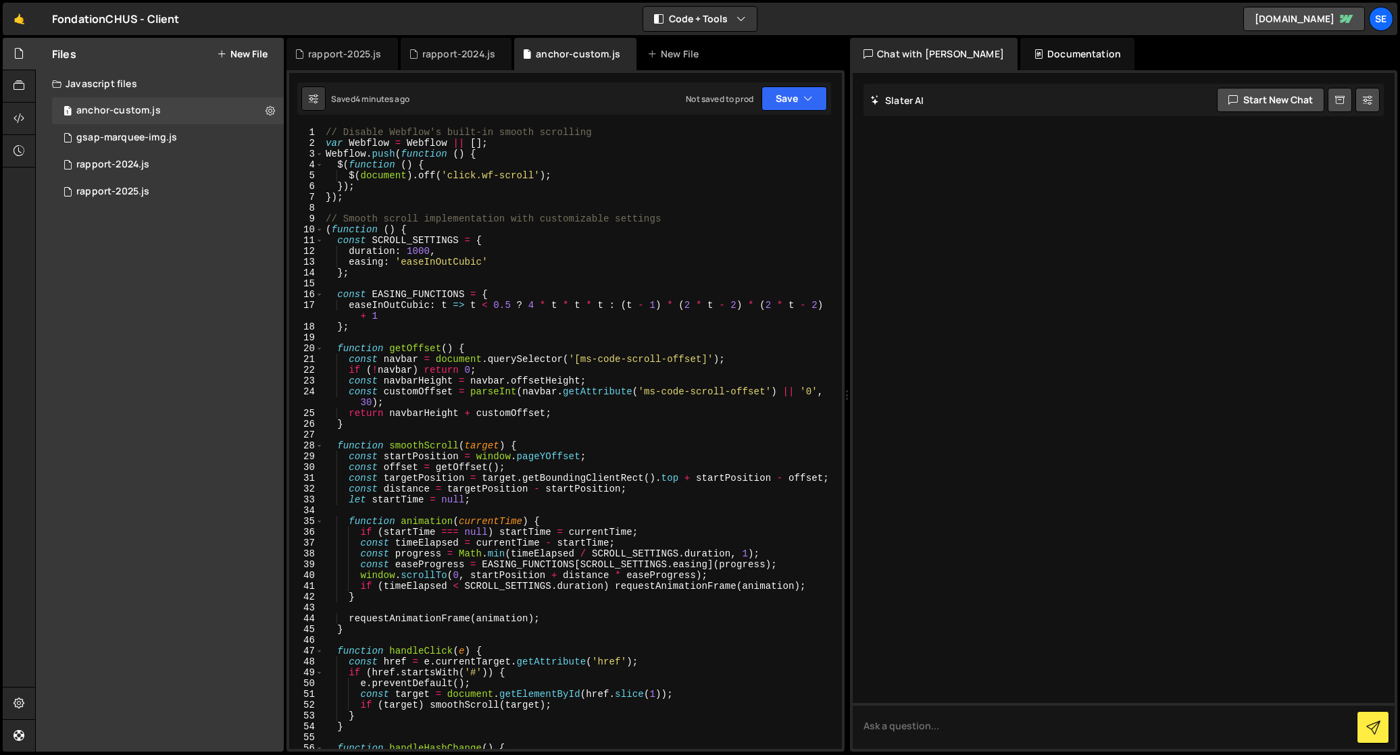
click at [357, 207] on div "// Disable Webflow's built-in smooth scrolling var Webflow = Webflow || [ ] ; W…" at bounding box center [579, 449] width 513 height 644
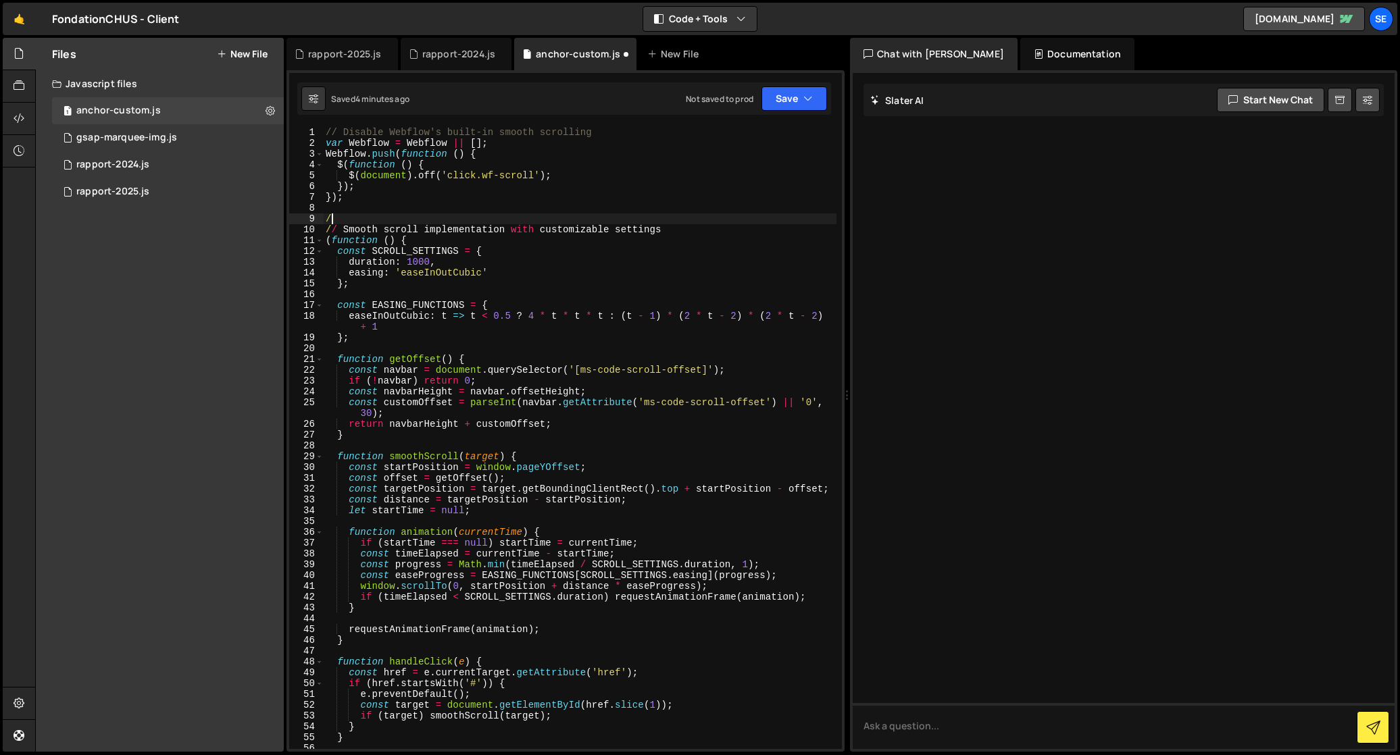
type textarea "/*"
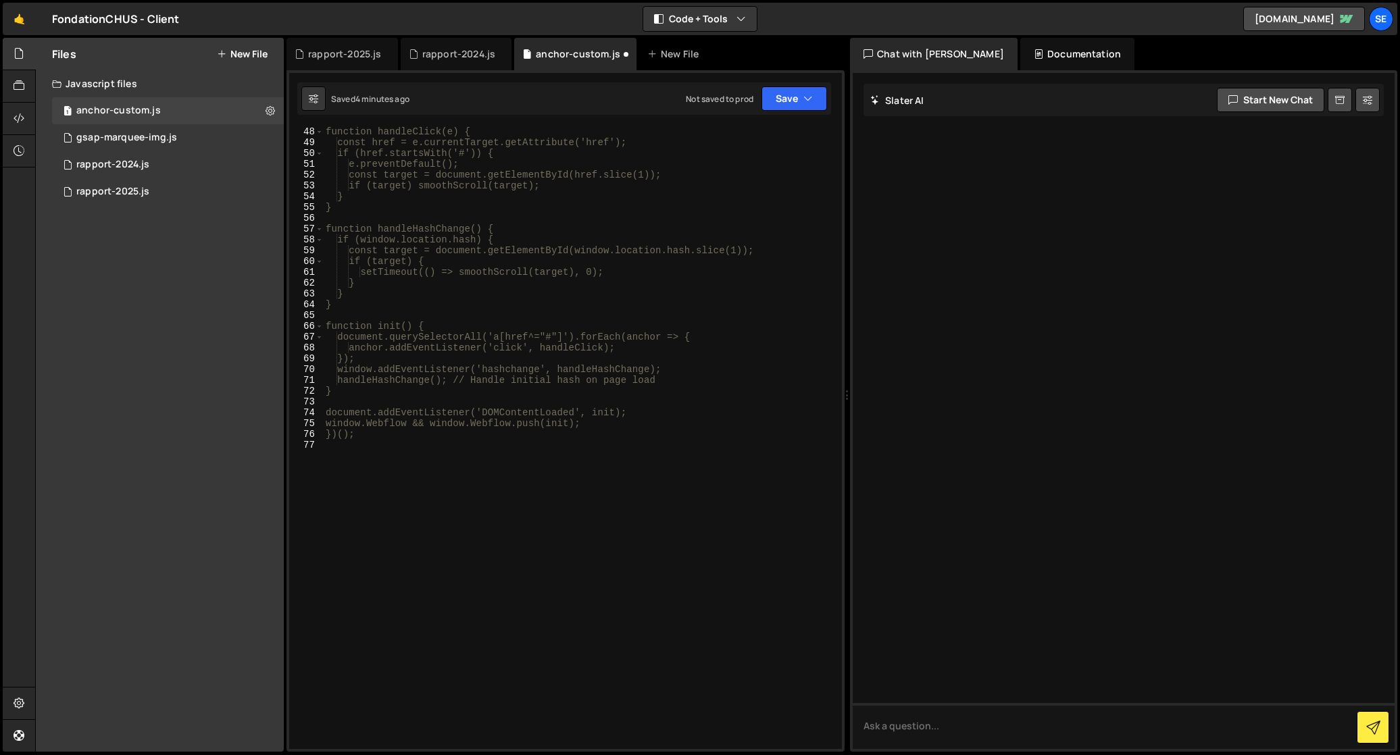
scroll to position [538, 0]
click at [340, 453] on div "function handleClick(e) { const href = e.currentTarget.getAttribute('href'); if…" at bounding box center [579, 442] width 513 height 644
click at [411, 434] on div "function handleClick(e) { const href = e.currentTarget.getAttribute('href'); if…" at bounding box center [579, 442] width 513 height 644
click at [382, 430] on div "function handleClick(e) { const href = e.currentTarget.getAttribute('href'); if…" at bounding box center [579, 442] width 513 height 644
drag, startPoint x: 598, startPoint y: 417, endPoint x: 337, endPoint y: 419, distance: 260.7
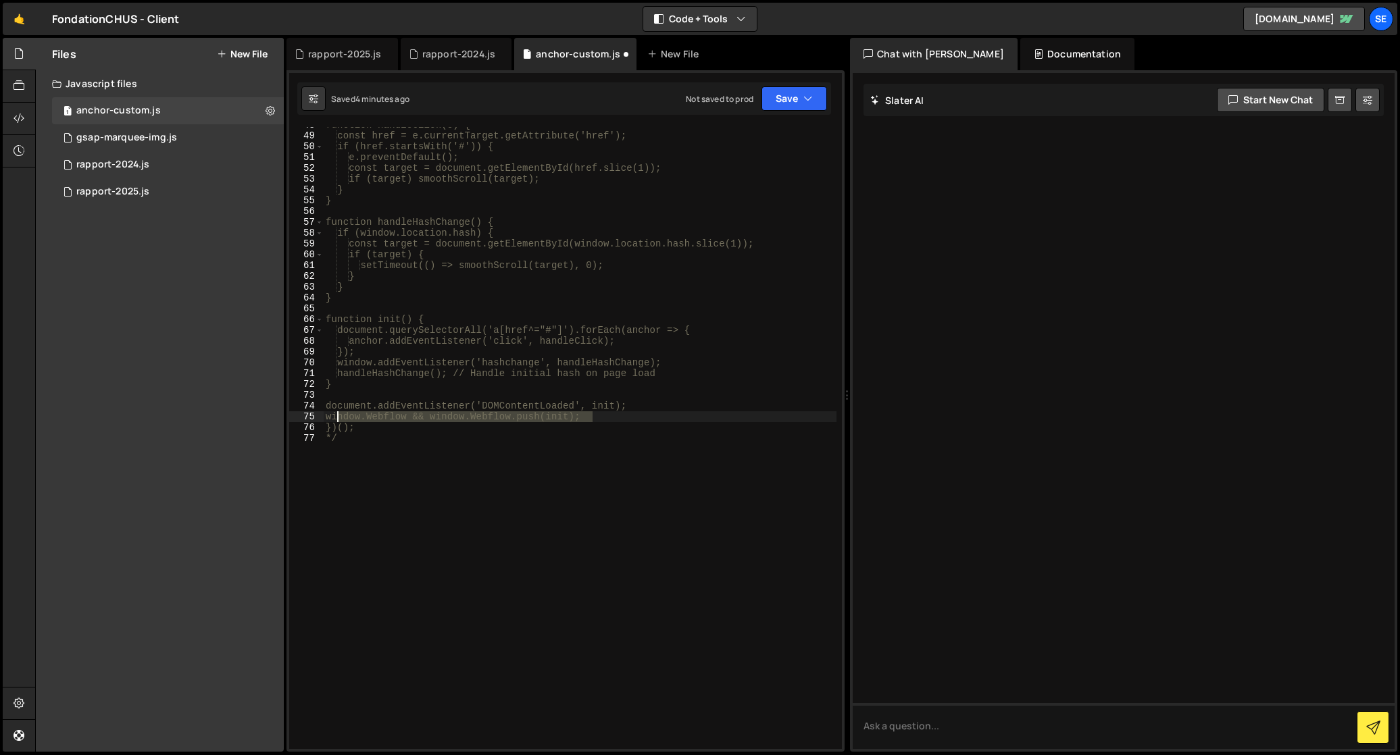
click at [336, 415] on div "function handleClick(e) { const href = e.currentTarget.getAttribute('href'); if…" at bounding box center [579, 442] width 513 height 644
type textarea "window.Webflow && window.Webflow.push(init);"
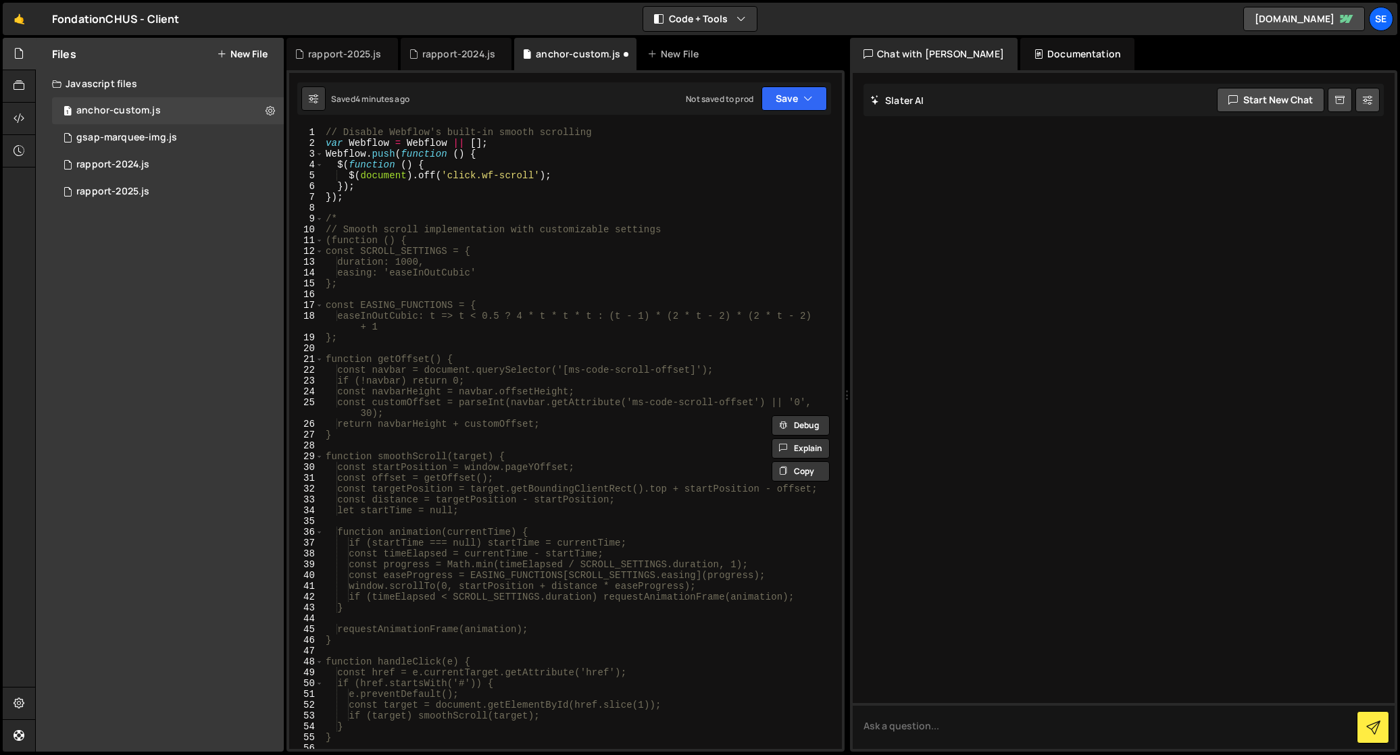
scroll to position [0, 0]
click at [365, 210] on div "// Disable Webflow's built-in smooth scrolling var Webflow = Webflow || [ ] ; W…" at bounding box center [579, 449] width 513 height 644
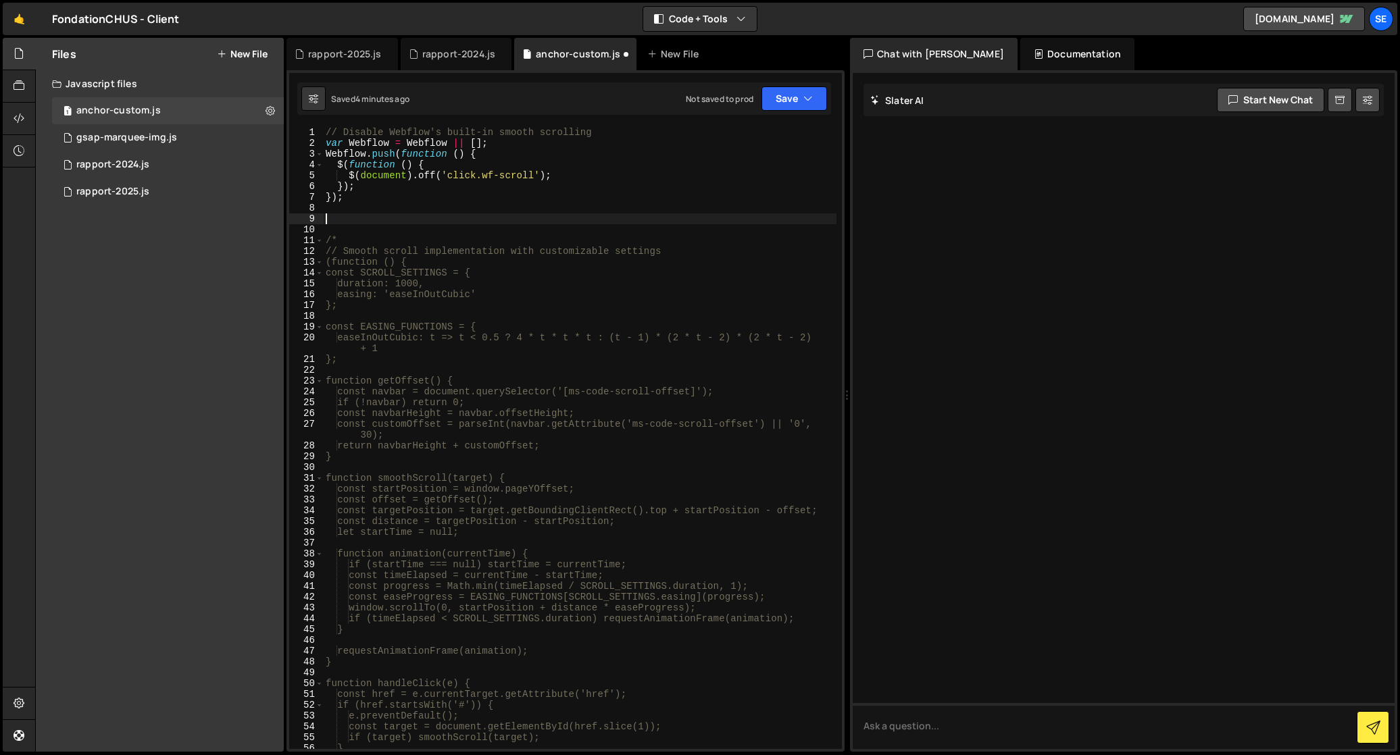
click at [353, 215] on div "// Disable Webflow's built-in smooth scrolling var Webflow = Webflow || [ ] ; W…" at bounding box center [579, 449] width 513 height 644
paste textarea "window.Webflow && window.Webflow.push(init);"
type textarea "window.Webflow && window.Webflow.push(init);"
click at [645, 227] on div "// Disable Webflow's built-in smooth scrolling var Webflow = Webflow || [ ] ; W…" at bounding box center [579, 449] width 513 height 644
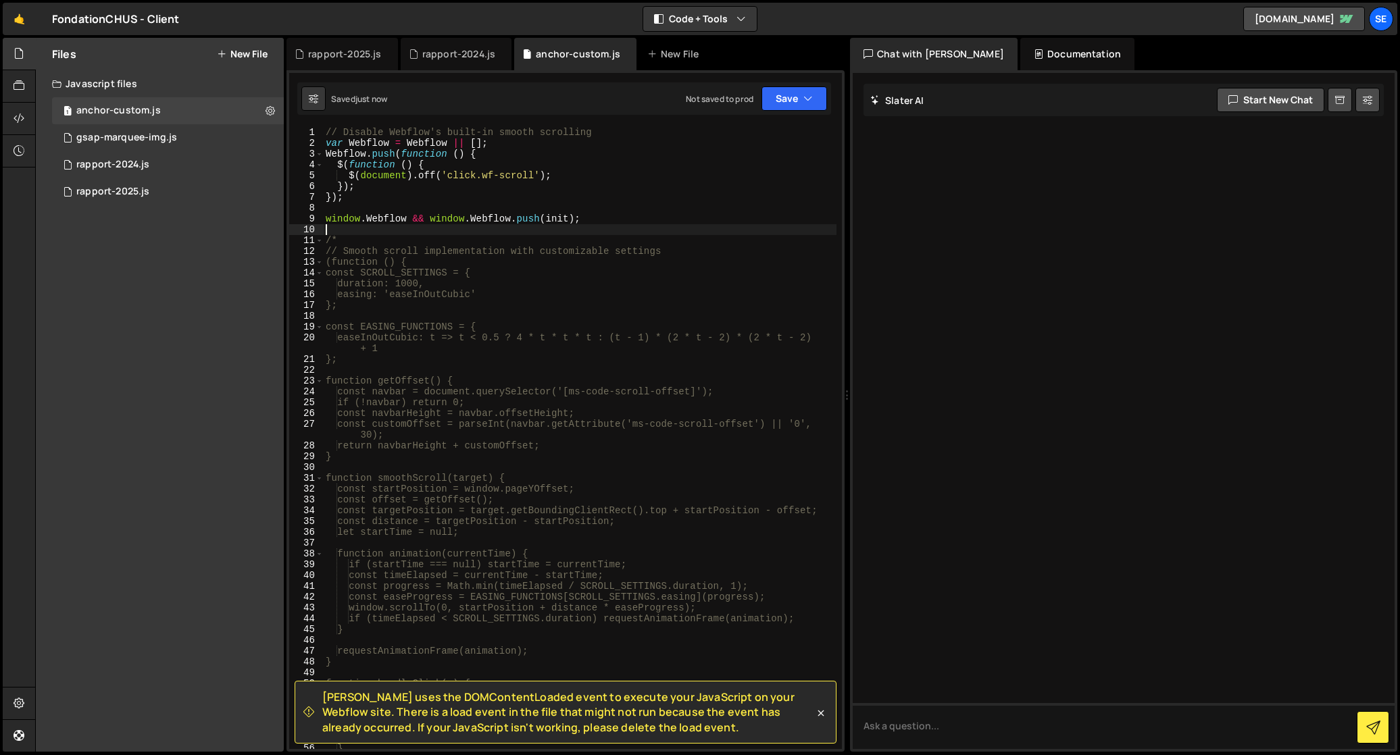
click at [653, 234] on div "// Disable Webflow's built-in smooth scrolling var Webflow = Webflow || [ ] ; W…" at bounding box center [579, 449] width 513 height 644
click at [821, 711] on icon at bounding box center [821, 713] width 6 height 6
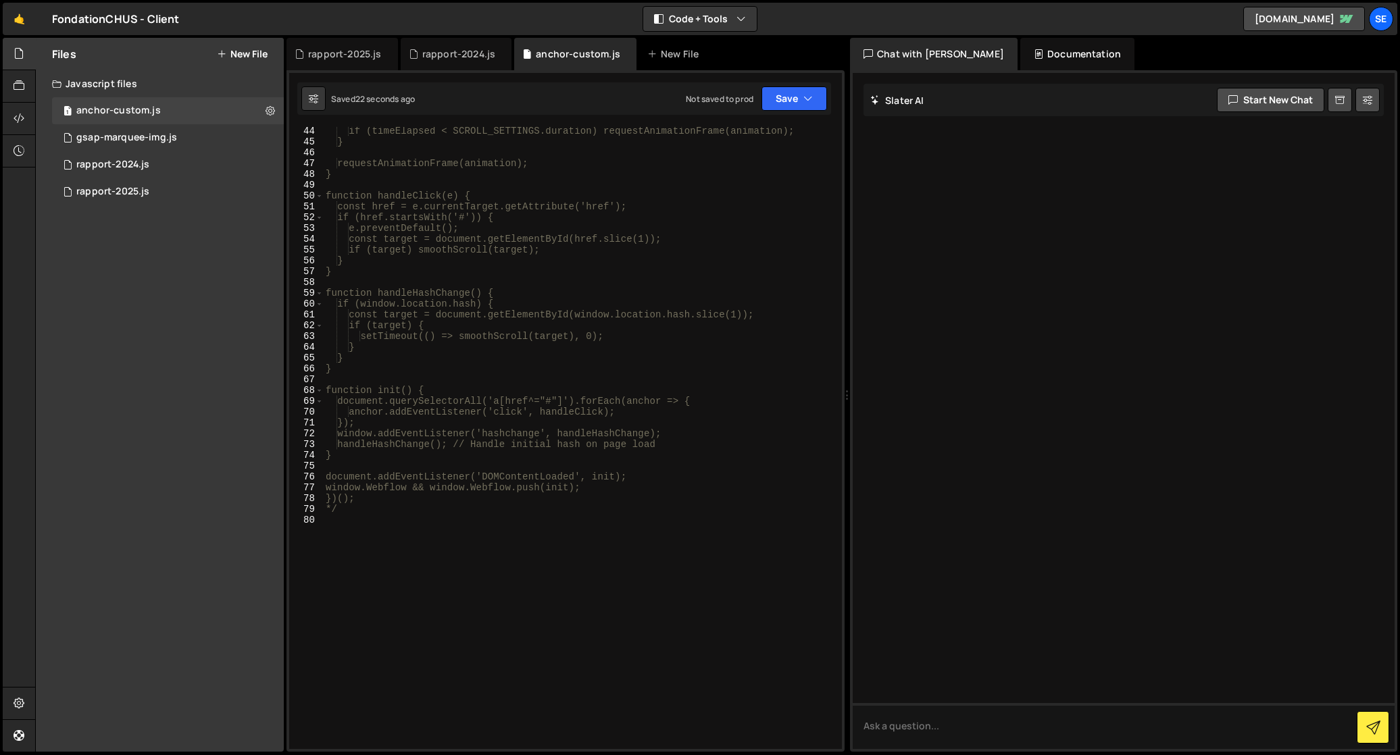
scroll to position [492, 0]
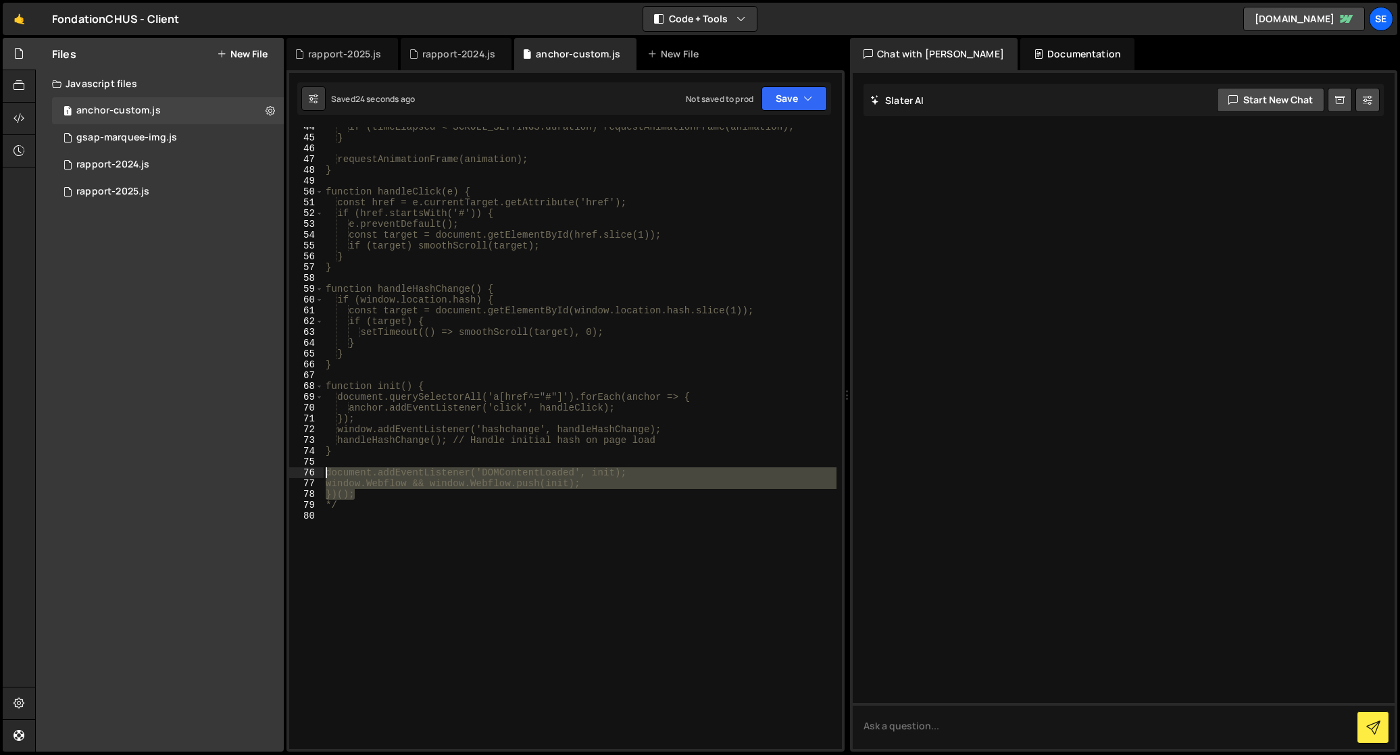
drag, startPoint x: 373, startPoint y: 495, endPoint x: 317, endPoint y: 472, distance: 60.2
click at [317, 472] on div "})(); 44 45 46 47 48 49 50 51 52 53 54 55 56 57 58 59 60 61 62 63 64 65 66 67 6…" at bounding box center [565, 438] width 553 height 622
type textarea "document.addEventListener('DOMContentLoaded', init); window.Webflow && window.W…"
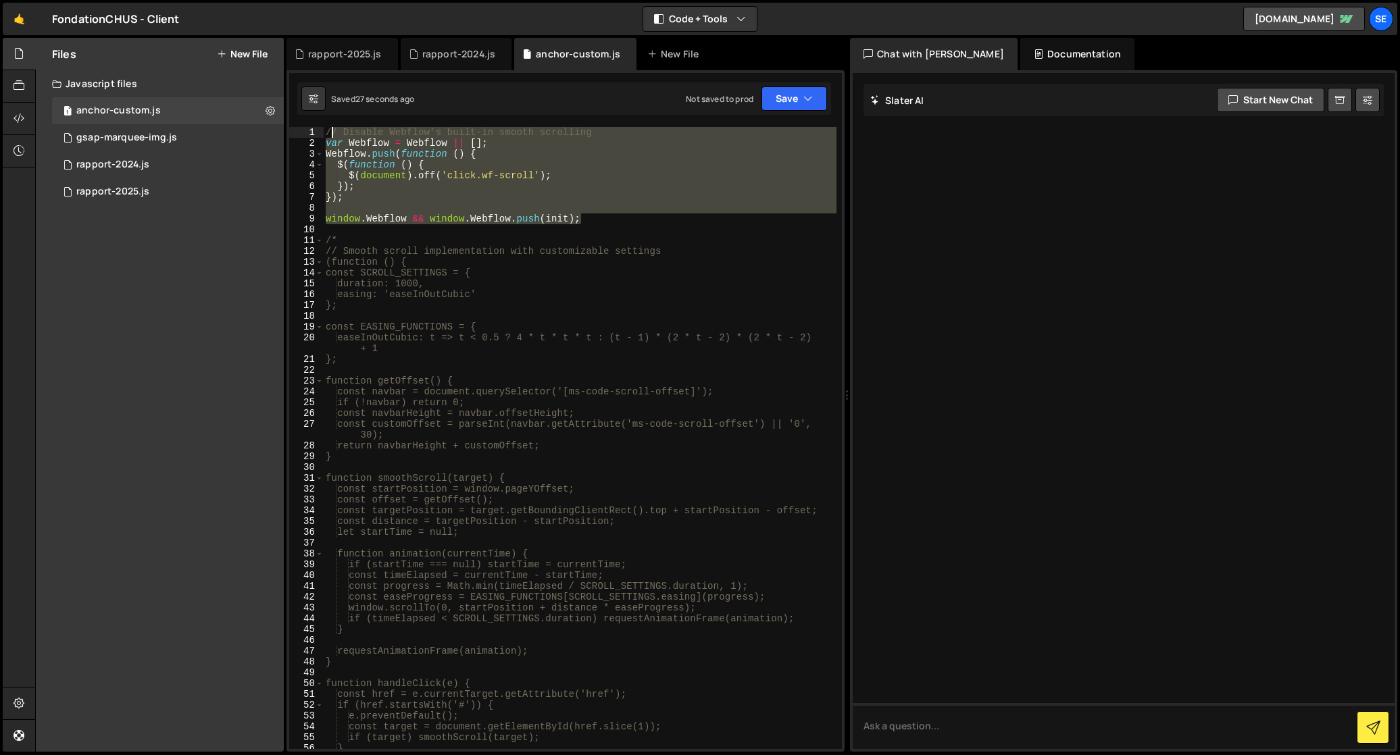
scroll to position [0, 0]
drag, startPoint x: 645, startPoint y: 219, endPoint x: 319, endPoint y: 149, distance: 333.7
click at [316, 141] on div "1 2 3 4 5 6 7 8 9 10 11 12 13 14 15 16 17 18 19 20 21 22 23 24 25 26 27 28 29 3…" at bounding box center [565, 438] width 553 height 622
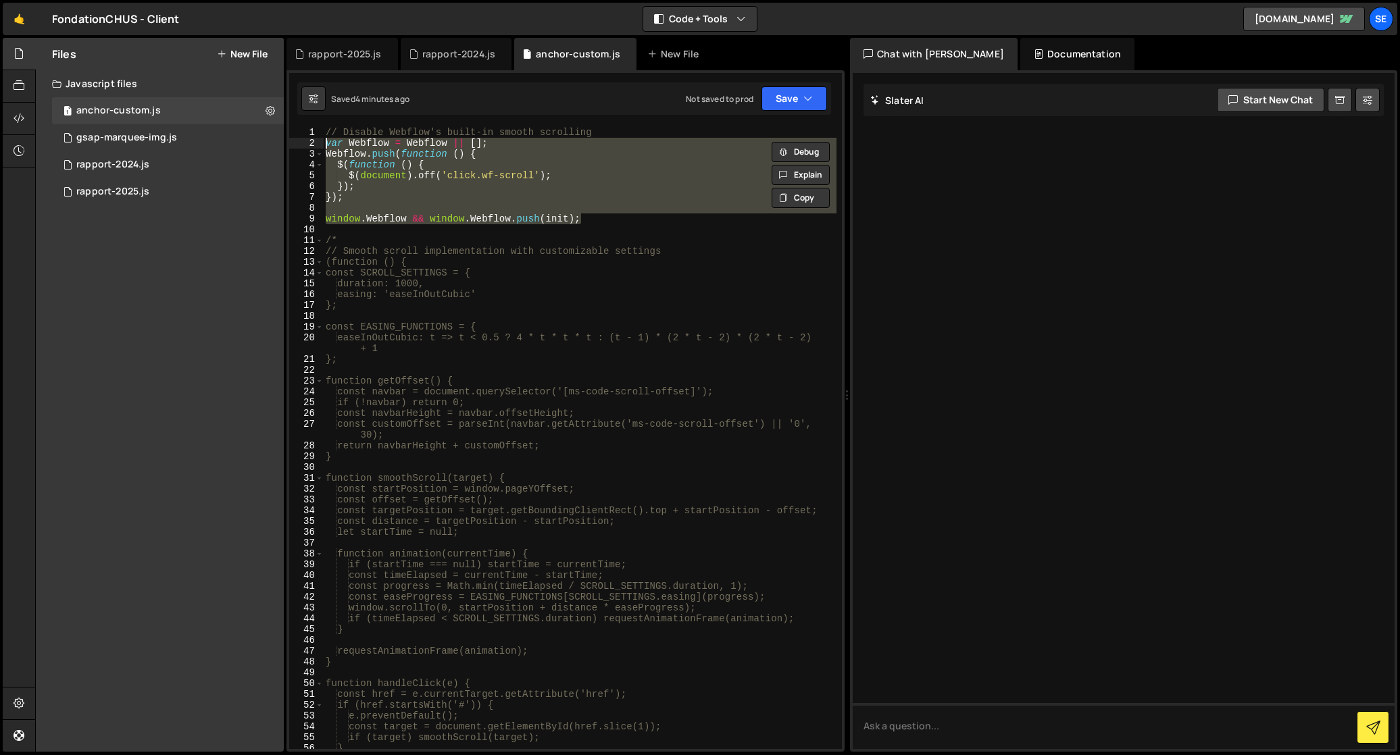
click at [611, 243] on div "// Disable Webflow's built-in smooth scrolling var Webflow = Webflow || [ ] ; W…" at bounding box center [579, 449] width 513 height 644
drag, startPoint x: 611, startPoint y: 221, endPoint x: 320, endPoint y: 142, distance: 301.0
click at [320, 141] on div "/* 1 2 3 4 5 6 7 8 9 10 11 12 13 14 15 16 17 18 19 20 21 22 23 24 25 26 27 28 2…" at bounding box center [565, 438] width 553 height 622
paste textarea "});"
type textarea "});"
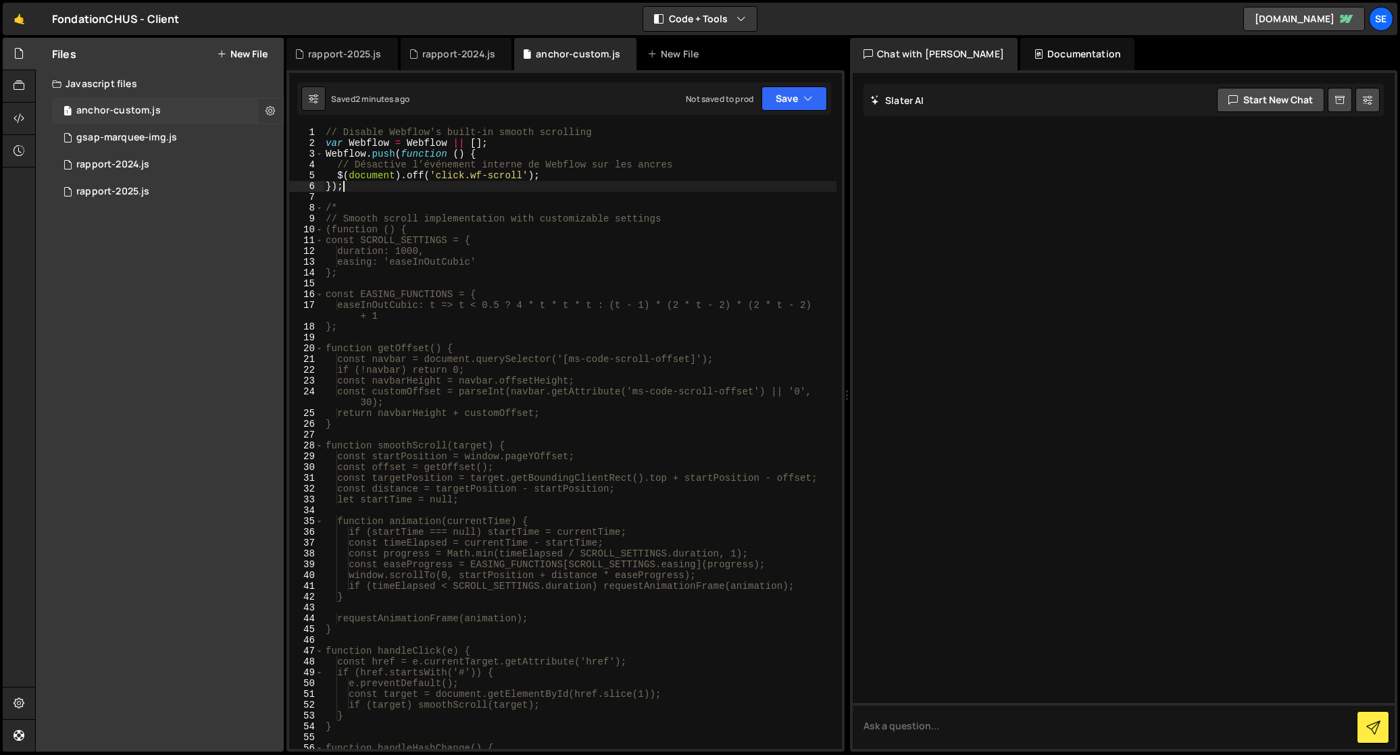
click at [269, 109] on icon at bounding box center [269, 110] width 9 height 13
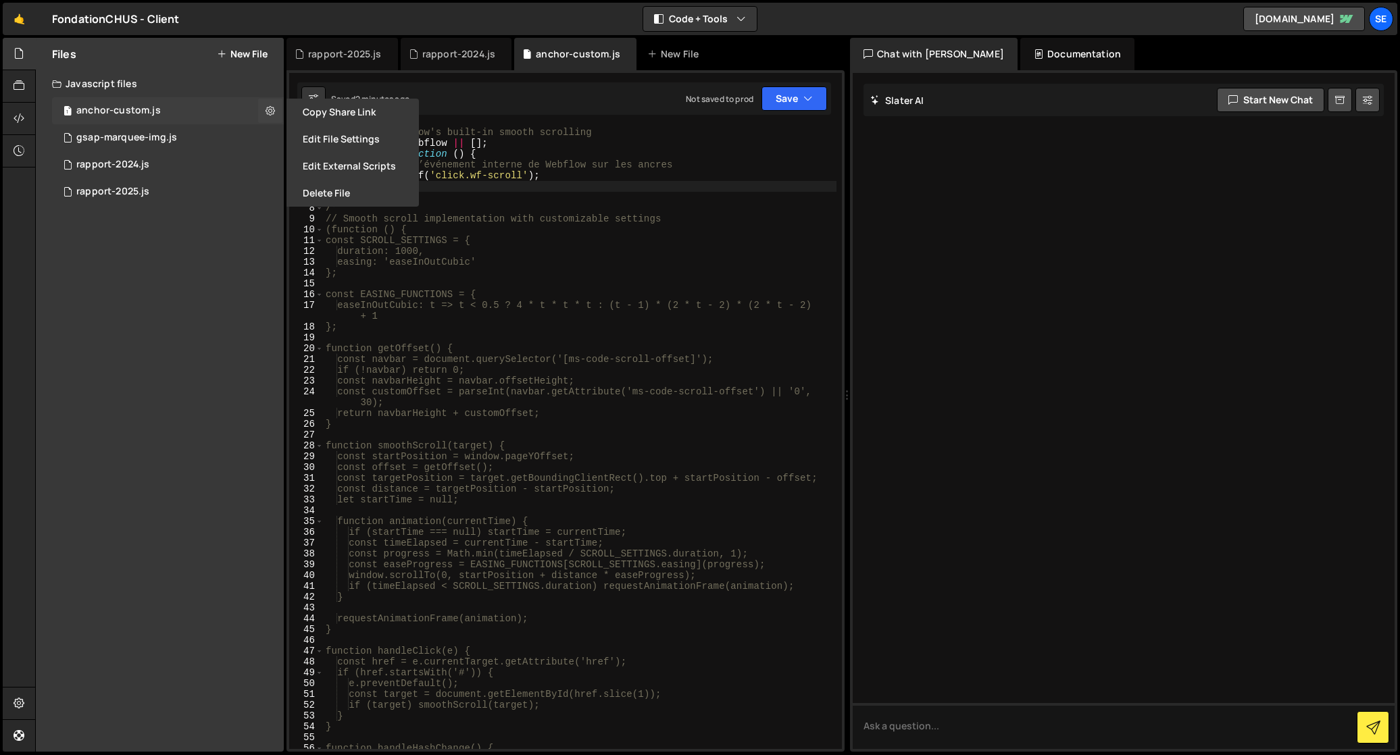
click at [230, 108] on div "1 anchor-custom.js 0" at bounding box center [168, 110] width 232 height 27
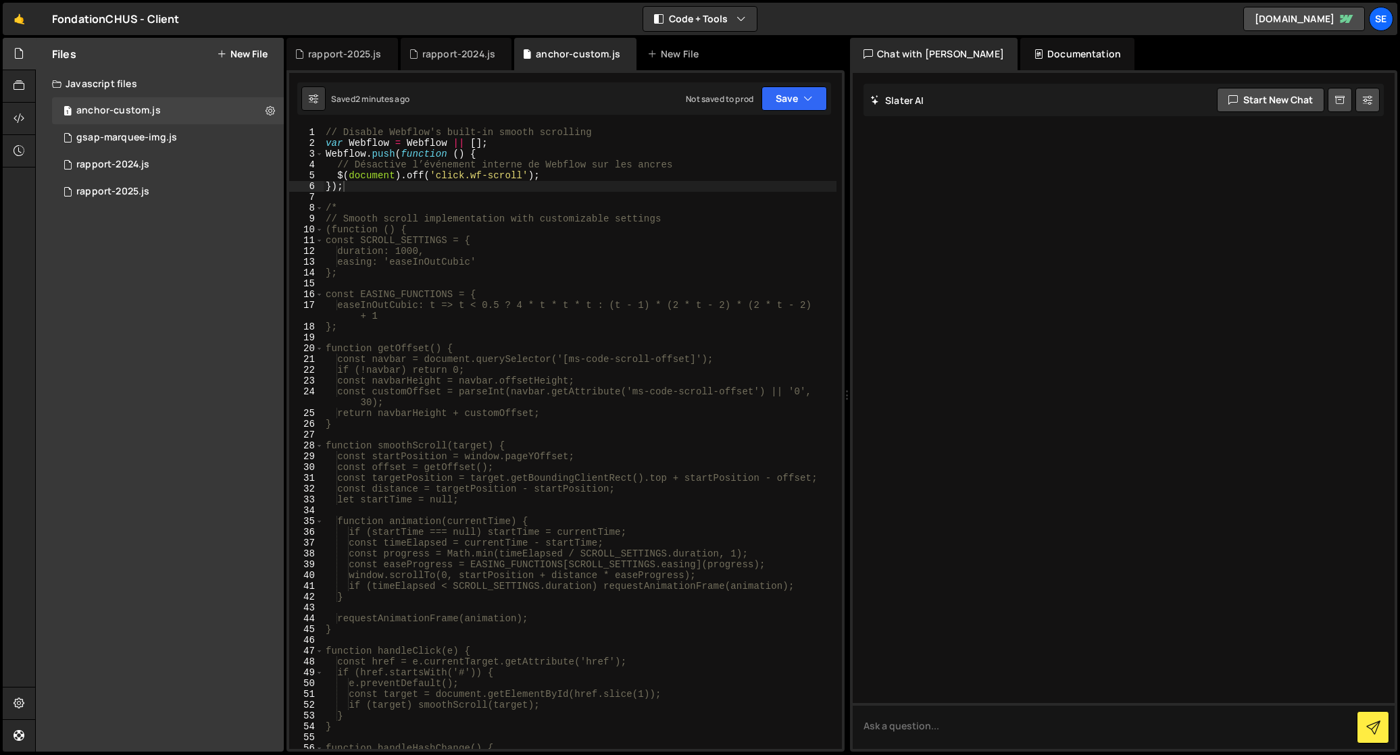
click at [438, 201] on div "// Disable Webflow's built-in smooth scrolling var Webflow = Webflow || [ ] ; W…" at bounding box center [579, 449] width 513 height 644
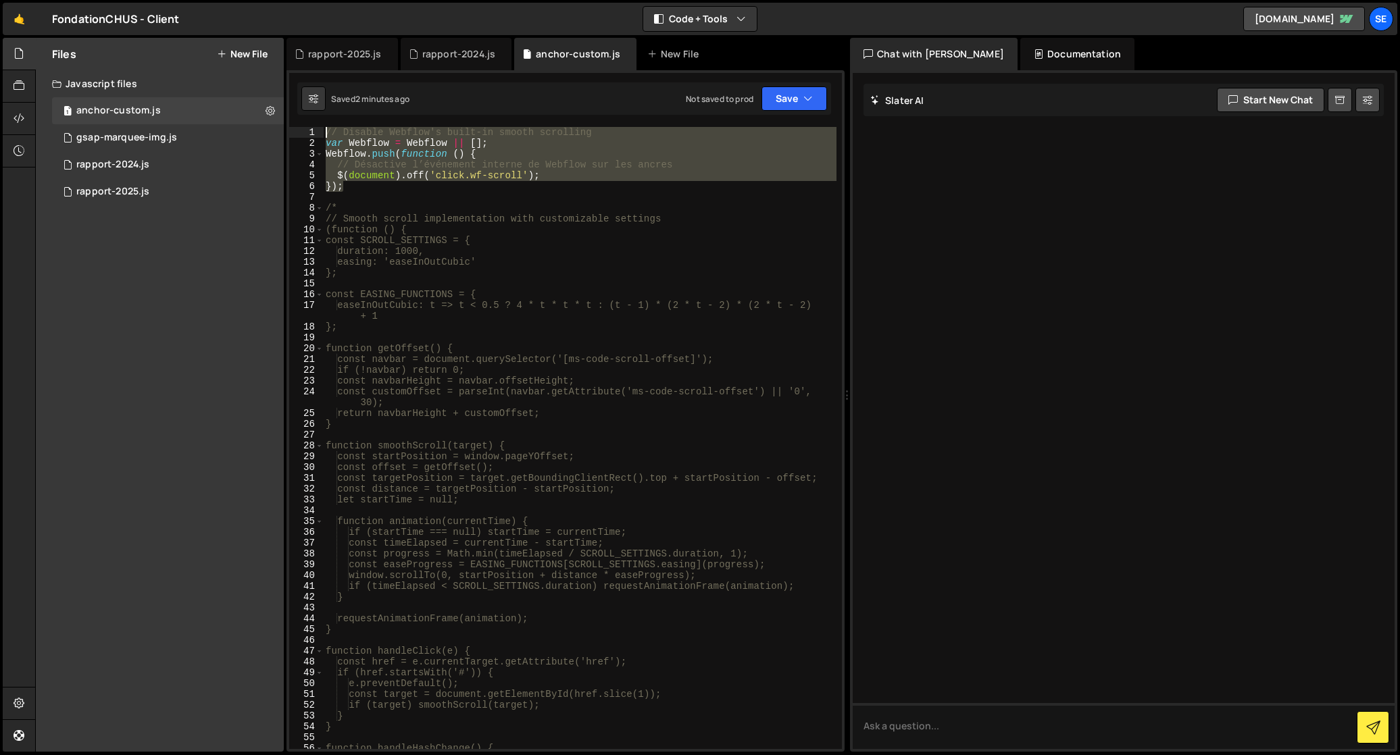
drag, startPoint x: 364, startPoint y: 191, endPoint x: 324, endPoint y: 137, distance: 67.1
click at [322, 130] on div "1 2 3 4 5 6 7 8 9 10 11 12 13 14 15 16 17 18 19 20 21 22 23 24 25 26 27 28 29 3…" at bounding box center [565, 438] width 553 height 622
type textarea "// Disable Webflow's built-in smooth scrolling var Webflow = Webflow || [];"
